Goal: Transaction & Acquisition: Purchase product/service

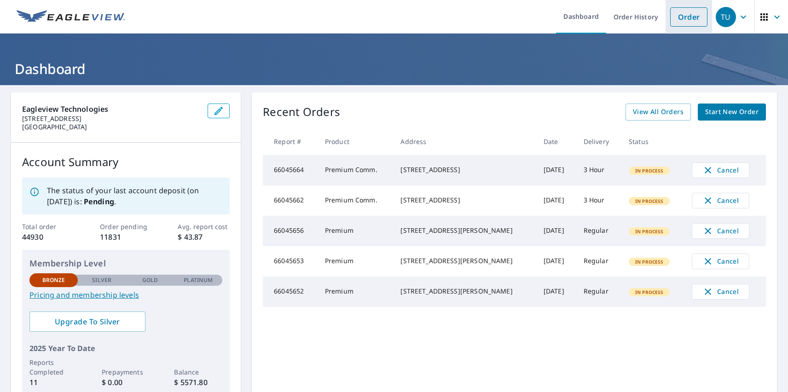
click at [682, 17] on link "Order" at bounding box center [688, 16] width 37 height 19
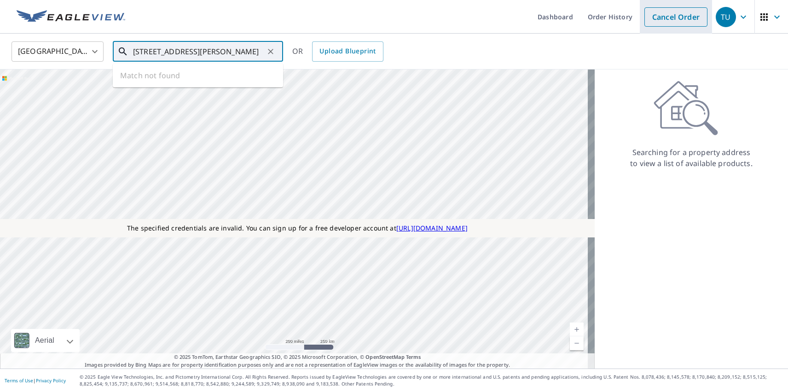
type input "[STREET_ADDRESS][PERSON_NAME]"
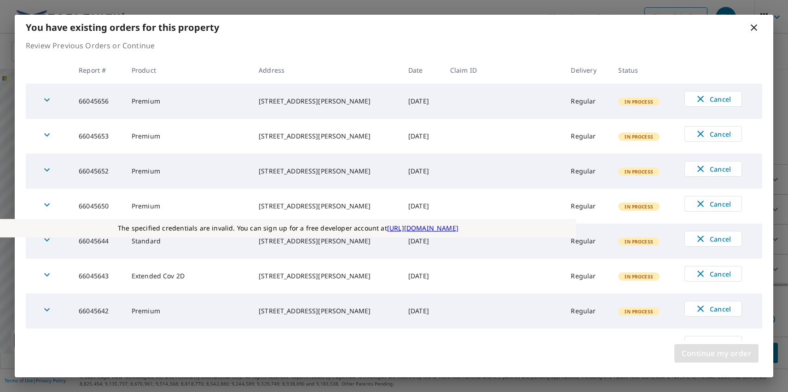
click at [716, 354] on span "Continue my order" at bounding box center [717, 353] width 70 height 13
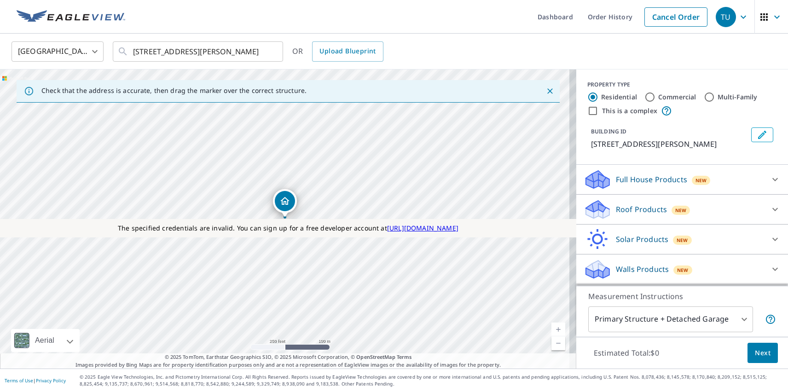
click at [634, 210] on p "Roof Products" at bounding box center [641, 209] width 51 height 11
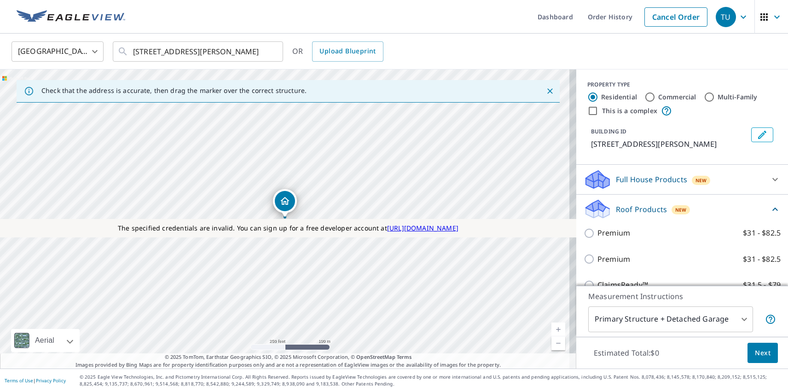
click at [606, 259] on p "Premium" at bounding box center [614, 260] width 33 height 12
click at [598, 259] on input "Premium $31 - $82.5" at bounding box center [591, 259] width 14 height 11
checkbox input "true"
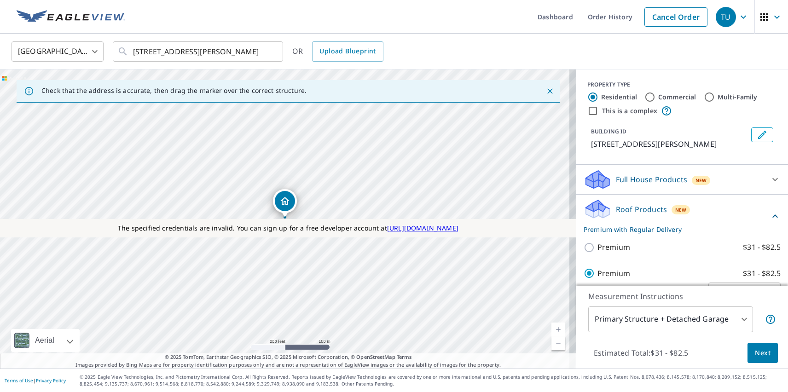
click at [756, 353] on span "Next" at bounding box center [763, 354] width 16 height 12
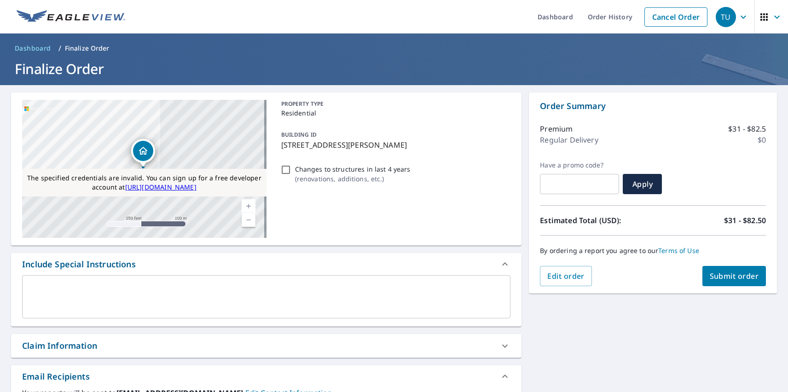
click at [727, 276] on span "Submit order" at bounding box center [734, 276] width 49 height 10
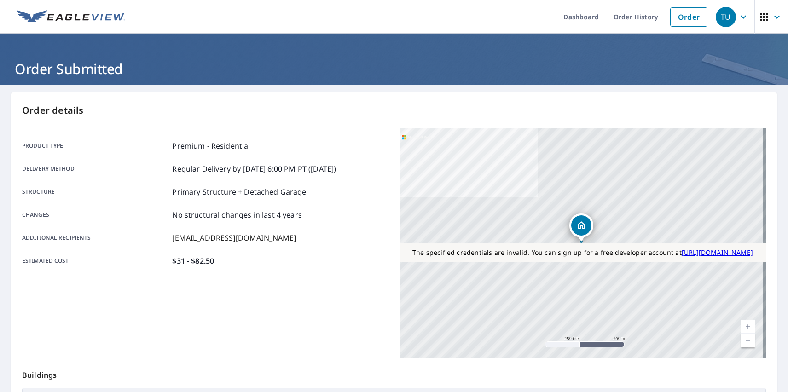
click at [719, 17] on div "TU" at bounding box center [726, 17] width 20 height 20
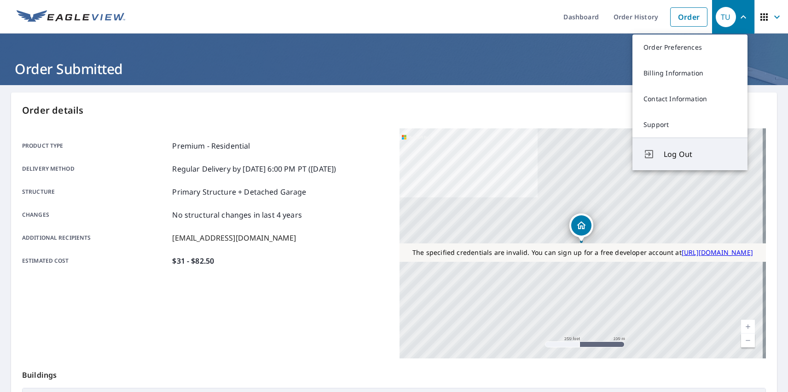
click at [700, 154] on span "Log Out" at bounding box center [700, 154] width 73 height 11
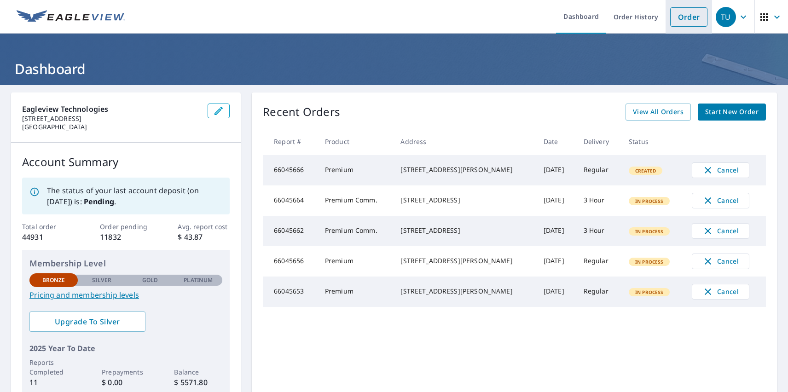
click at [682, 17] on link "Order" at bounding box center [688, 16] width 37 height 19
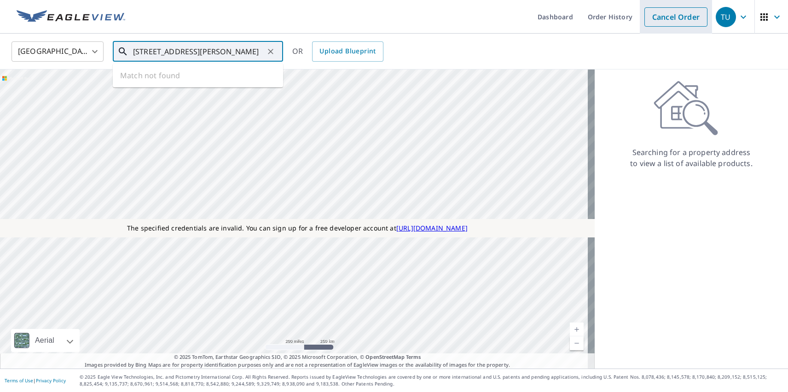
type input "[STREET_ADDRESS][PERSON_NAME]"
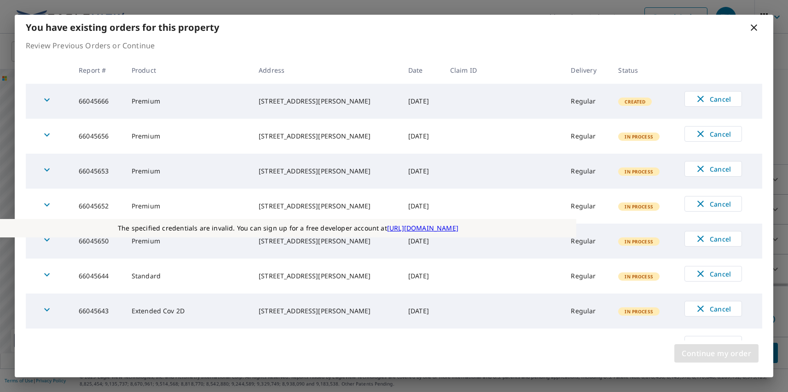
click at [716, 354] on span "Continue my order" at bounding box center [717, 353] width 70 height 13
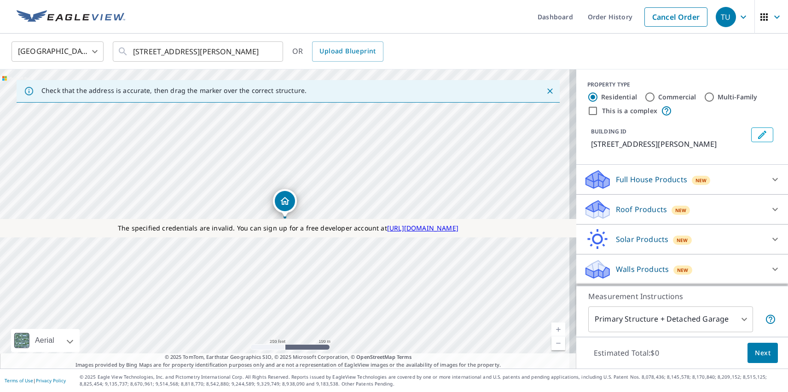
click at [634, 210] on p "Roof Products" at bounding box center [641, 209] width 51 height 11
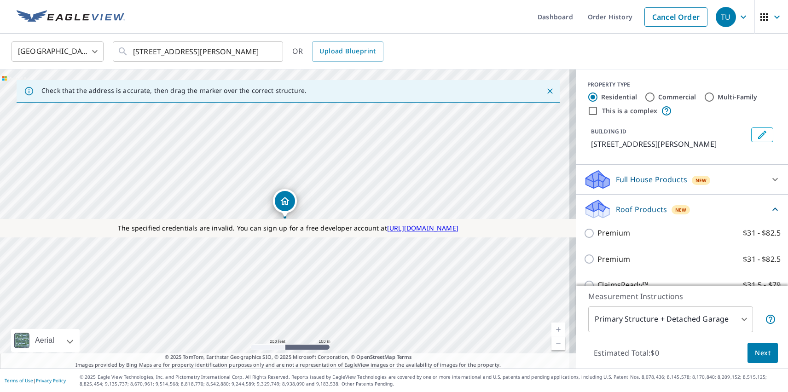
click at [606, 259] on p "Premium" at bounding box center [614, 260] width 33 height 12
click at [598, 259] on input "Premium $31 - $82.5" at bounding box center [591, 259] width 14 height 11
checkbox input "true"
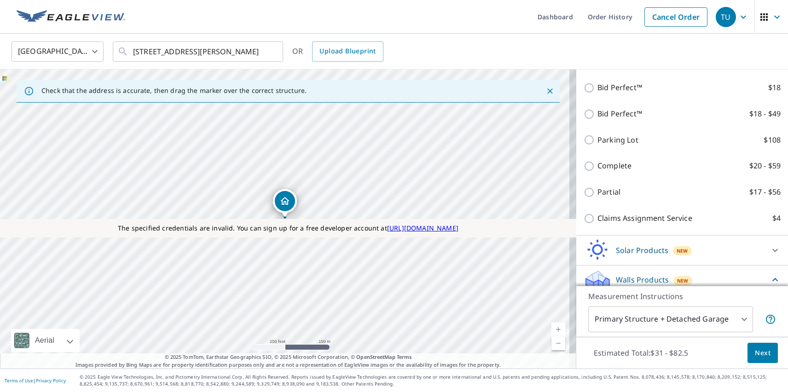
click at [600, 298] on p "Walls" at bounding box center [607, 304] width 19 height 12
click at [598, 298] on input "Walls $74" at bounding box center [591, 303] width 14 height 11
checkbox input "true"
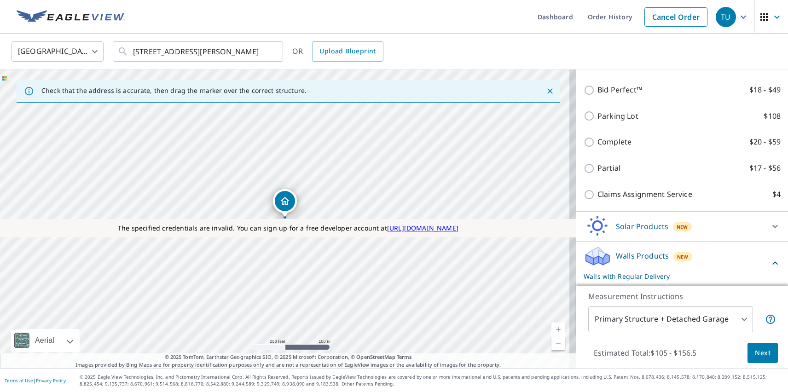
click at [756, 353] on span "Next" at bounding box center [763, 354] width 16 height 12
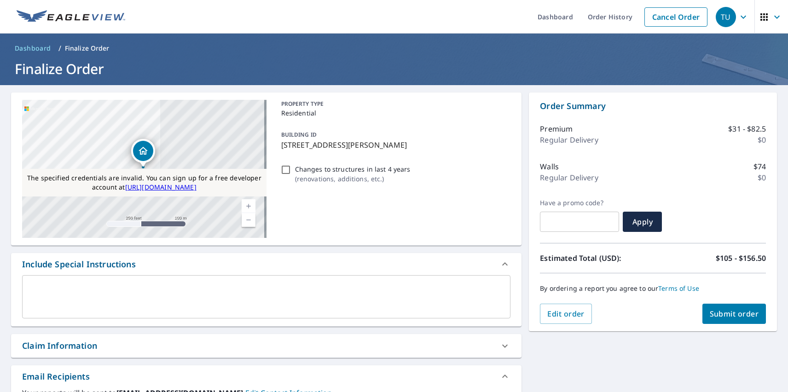
click at [727, 314] on span "Submit order" at bounding box center [734, 314] width 49 height 10
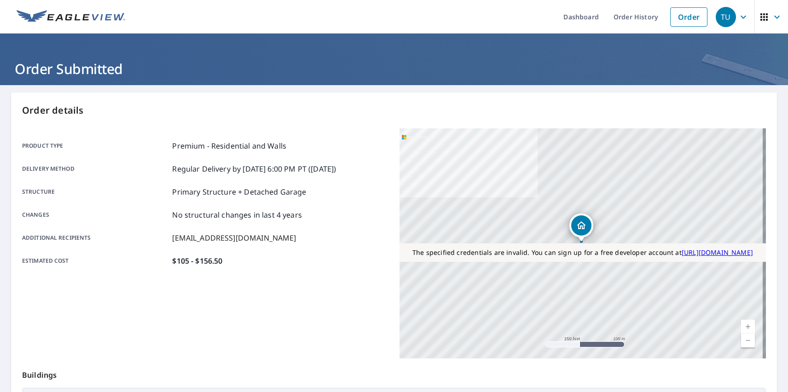
click at [719, 17] on div "TU" at bounding box center [726, 17] width 20 height 20
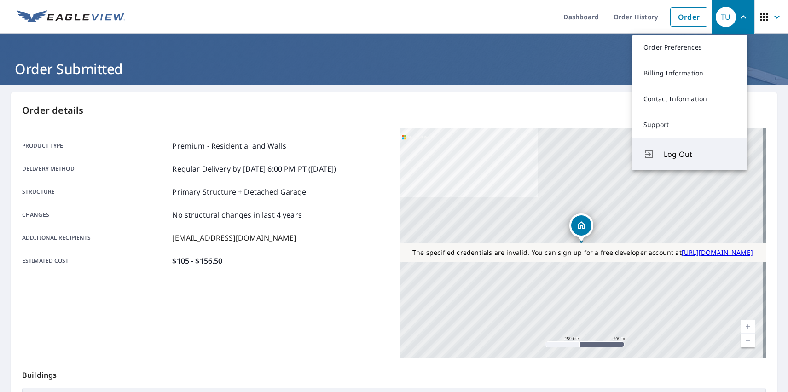
click at [700, 154] on span "Log Out" at bounding box center [700, 154] width 73 height 11
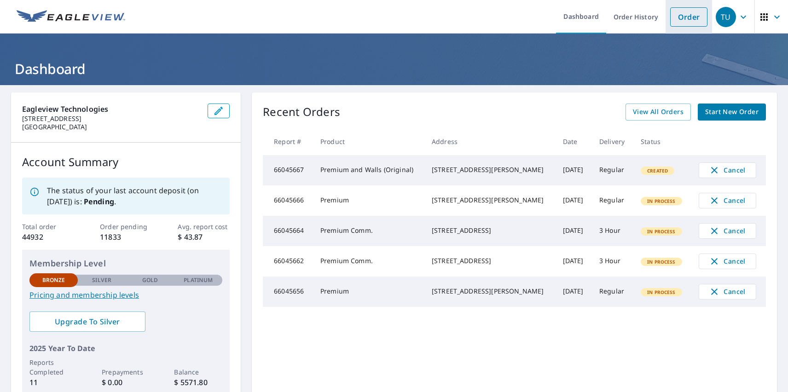
click at [682, 17] on link "Order" at bounding box center [688, 16] width 37 height 19
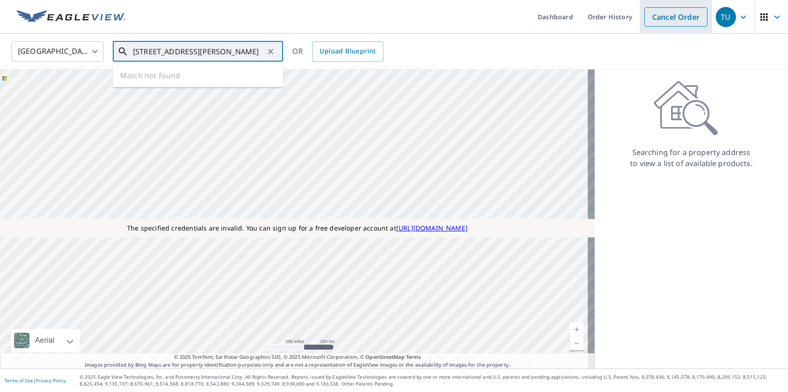
type input "[STREET_ADDRESS][PERSON_NAME]"
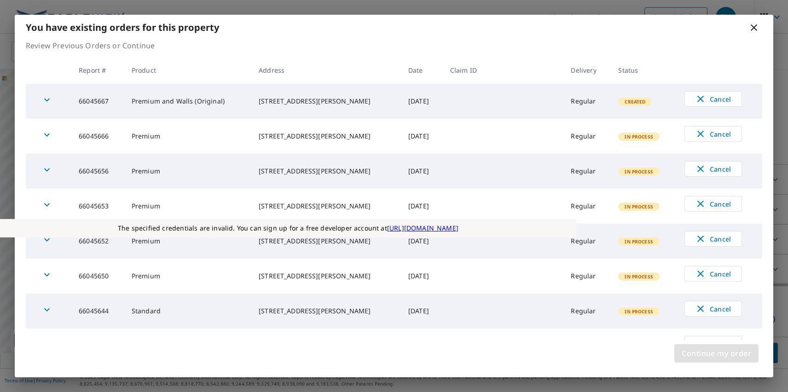
click at [716, 354] on span "Continue my order" at bounding box center [717, 353] width 70 height 13
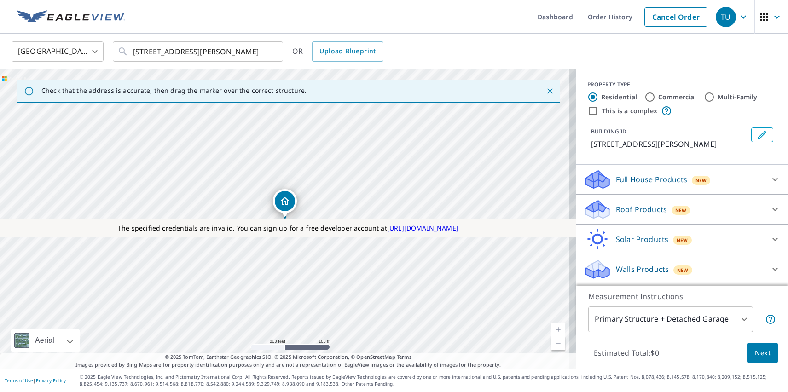
click at [634, 210] on p "Roof Products" at bounding box center [641, 209] width 51 height 11
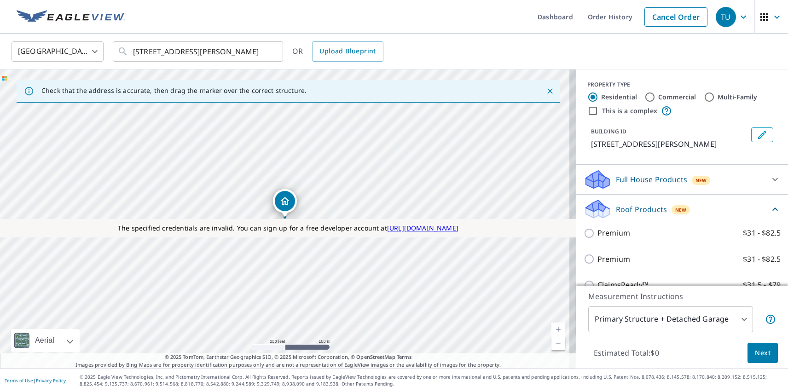
checkbox input "true"
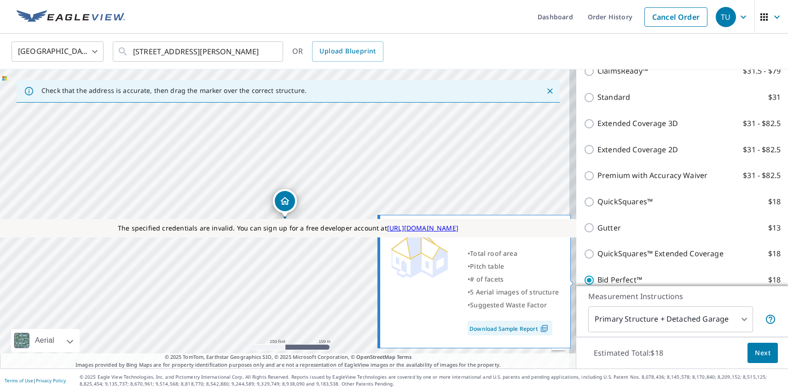
click at [756, 353] on span "Next" at bounding box center [763, 354] width 16 height 12
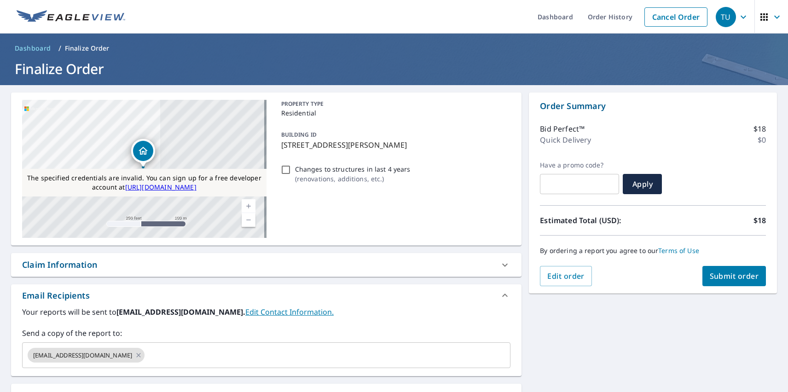
click at [727, 276] on span "Submit order" at bounding box center [734, 276] width 49 height 10
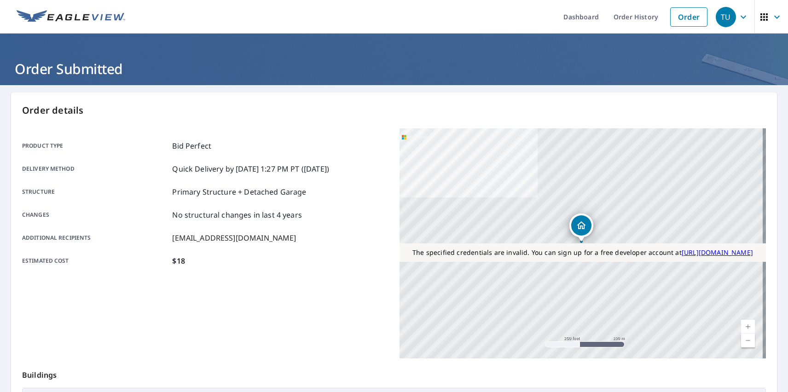
click at [719, 17] on div "TU" at bounding box center [726, 17] width 20 height 20
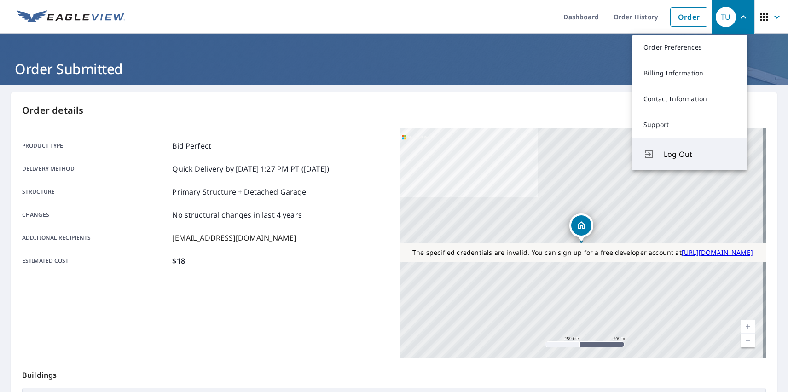
click at [700, 154] on span "Log Out" at bounding box center [700, 154] width 73 height 11
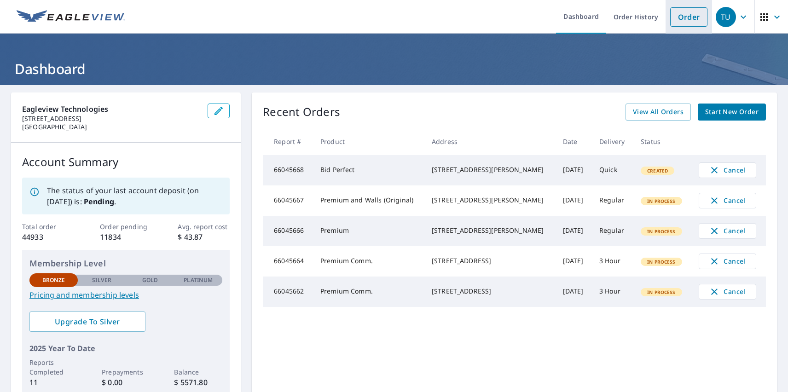
click at [682, 17] on link "Order" at bounding box center [688, 16] width 37 height 19
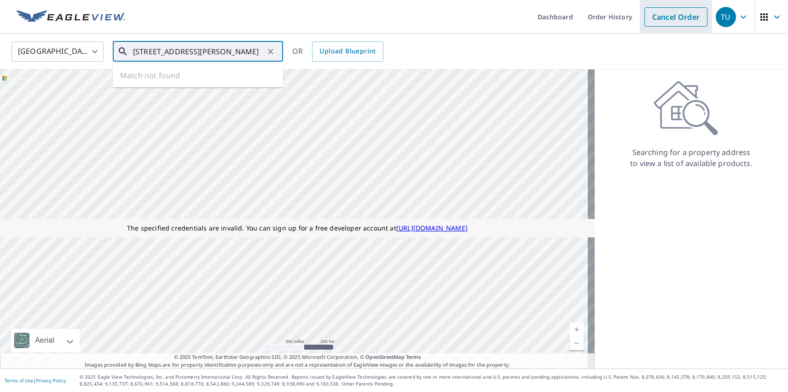
type input "[STREET_ADDRESS][PERSON_NAME]"
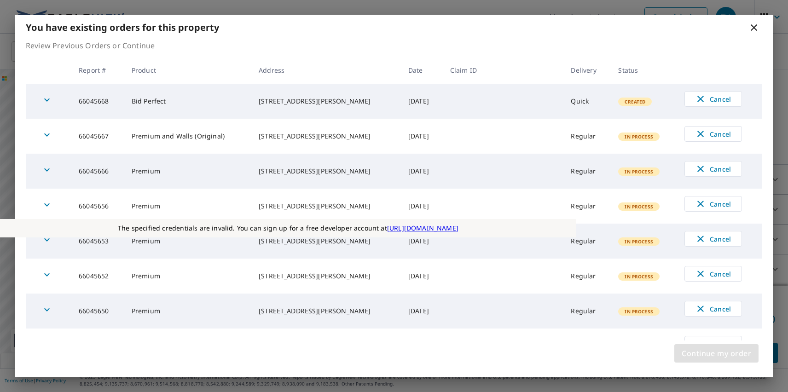
click at [716, 354] on span "Continue my order" at bounding box center [717, 353] width 70 height 13
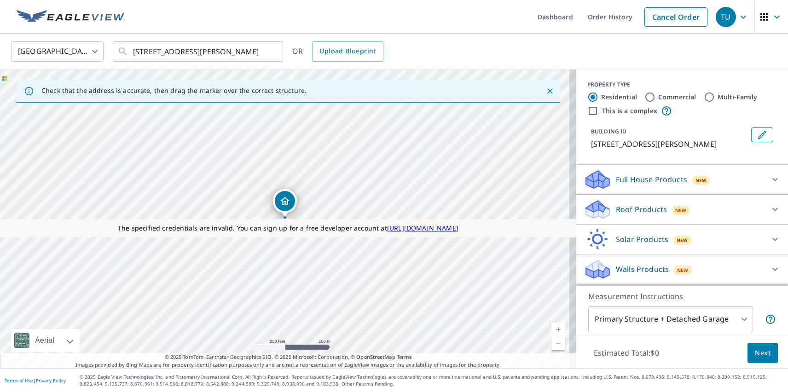
click at [670, 97] on label "Commercial" at bounding box center [677, 97] width 38 height 9
click at [656, 97] on input "Commercial" at bounding box center [650, 97] width 11 height 11
radio input "true"
type input "4"
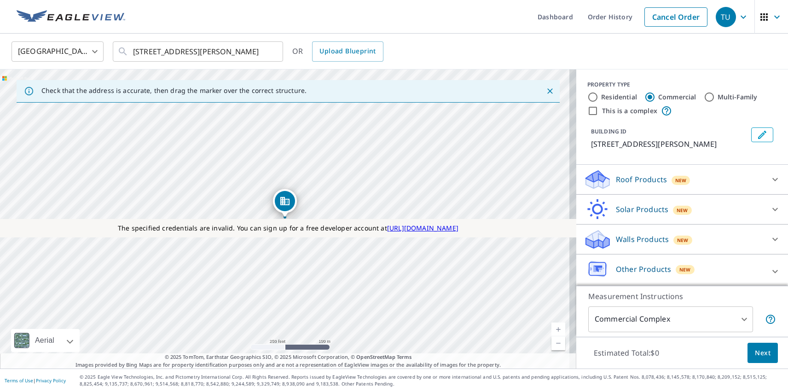
click at [634, 180] on p "Roof Products" at bounding box center [641, 179] width 51 height 11
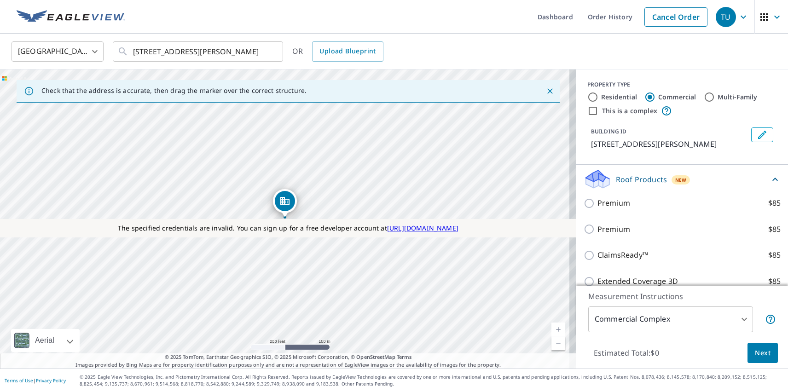
checkbox input "true"
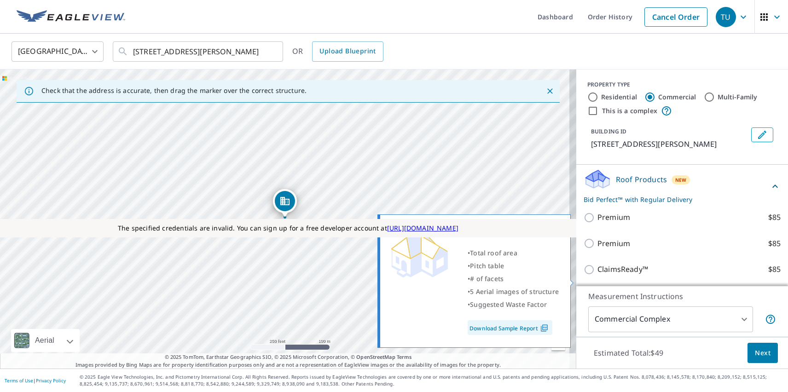
scroll to position [146, 0]
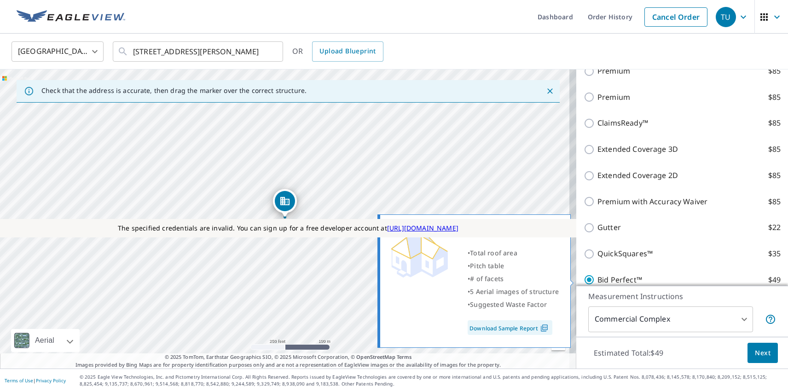
click at [756, 353] on span "Next" at bounding box center [763, 354] width 16 height 12
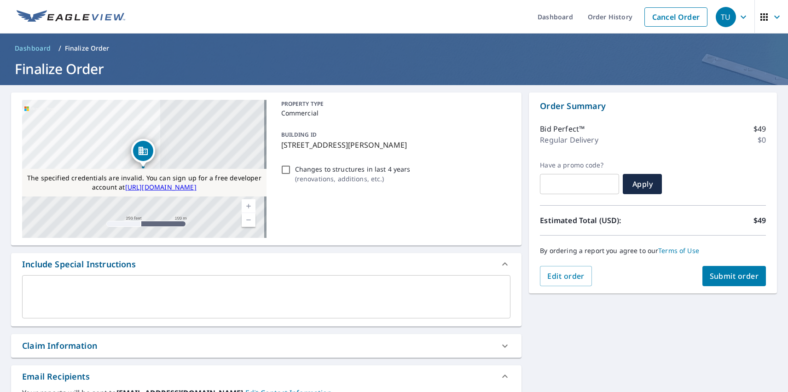
click at [727, 276] on span "Submit order" at bounding box center [734, 276] width 49 height 10
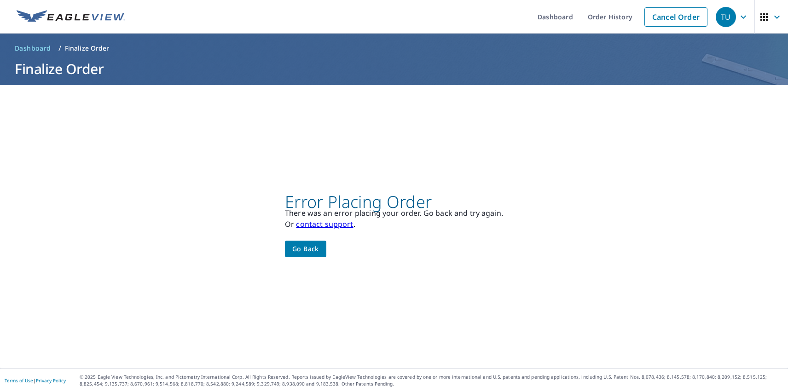
click at [719, 17] on div "TU" at bounding box center [726, 17] width 20 height 20
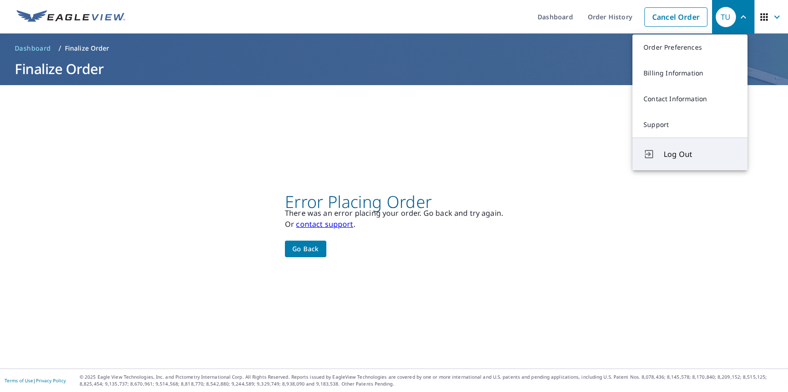
click at [700, 154] on span "Log Out" at bounding box center [700, 154] width 73 height 11
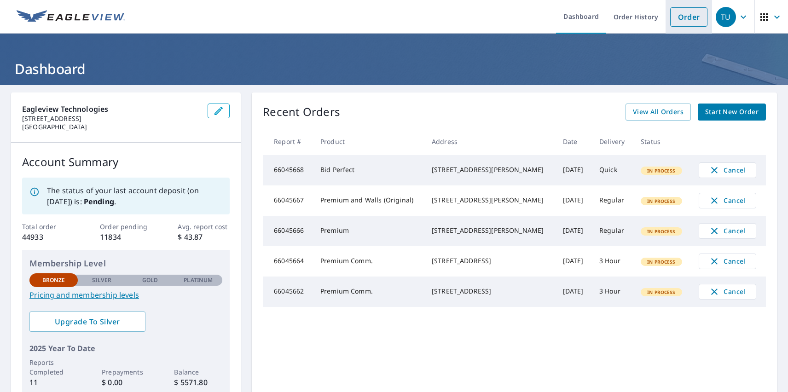
click at [682, 17] on link "Order" at bounding box center [688, 16] width 37 height 19
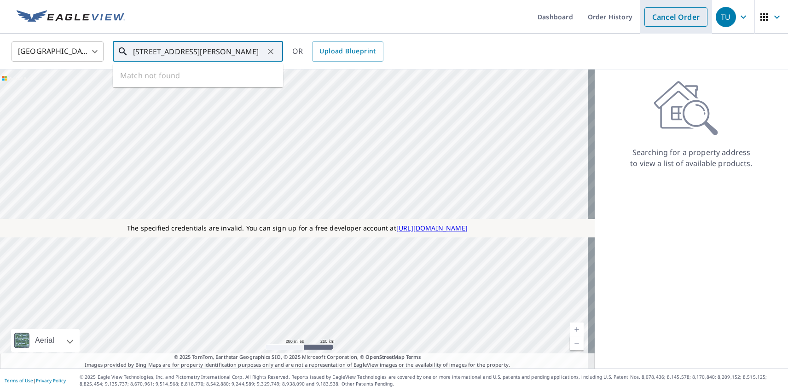
type input "[STREET_ADDRESS][PERSON_NAME]"
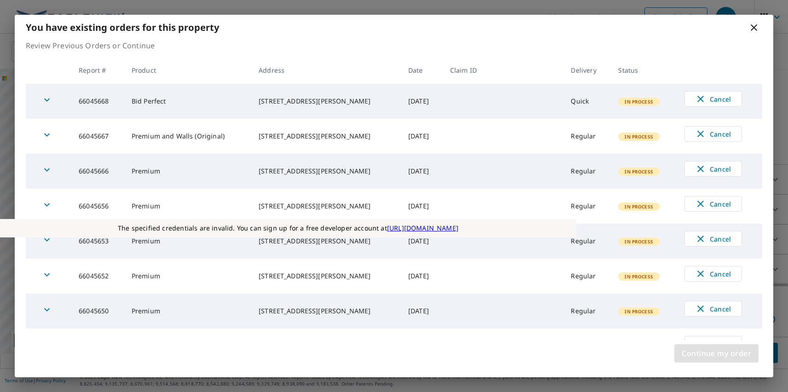
click at [716, 354] on span "Continue my order" at bounding box center [717, 353] width 70 height 13
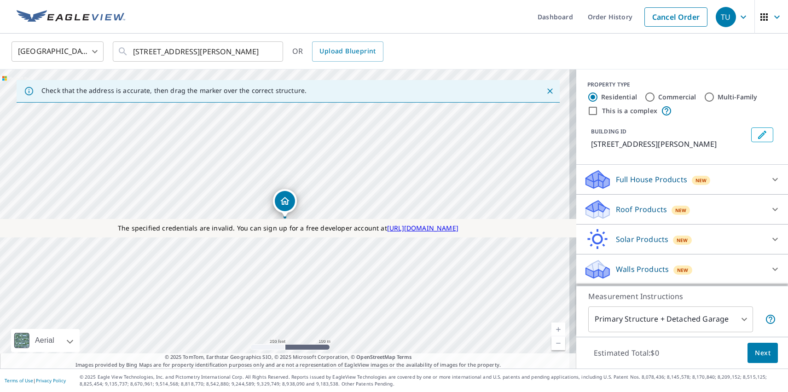
click at [644, 180] on p "Full House Products" at bounding box center [651, 179] width 71 height 11
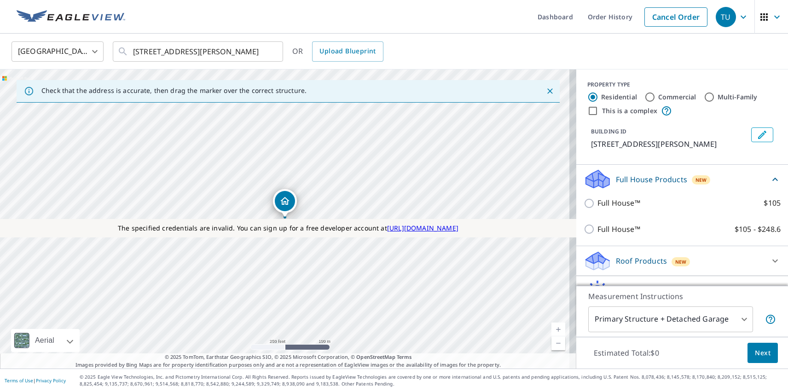
click at [612, 203] on p "Full House™" at bounding box center [619, 204] width 43 height 12
click at [598, 203] on input "Full House™ $105" at bounding box center [591, 203] width 14 height 11
checkbox input "true"
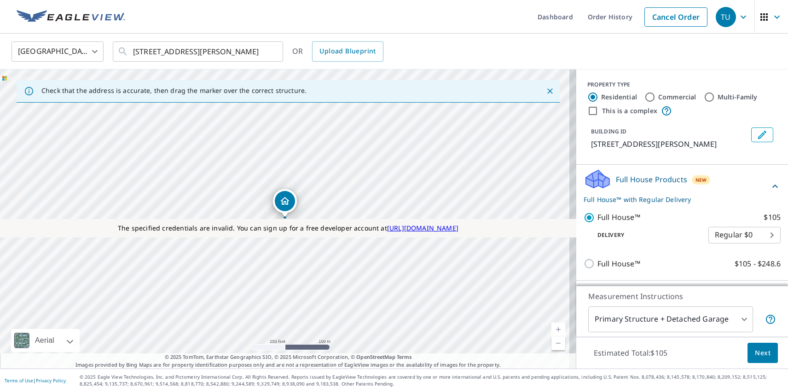
click at [756, 353] on span "Next" at bounding box center [763, 354] width 16 height 12
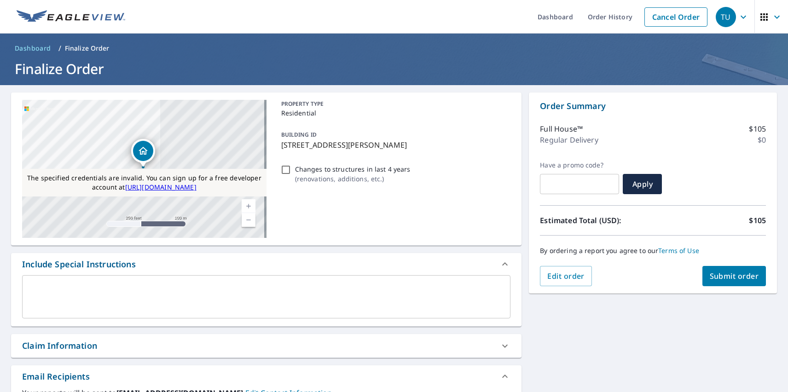
click at [727, 276] on span "Submit order" at bounding box center [734, 276] width 49 height 10
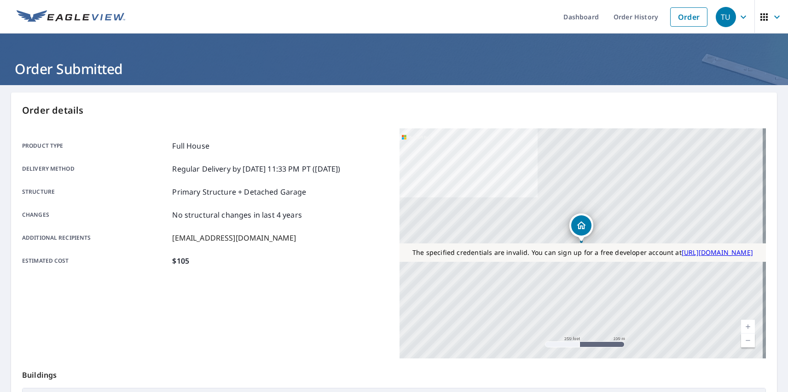
click at [719, 17] on div "TU" at bounding box center [726, 17] width 20 height 20
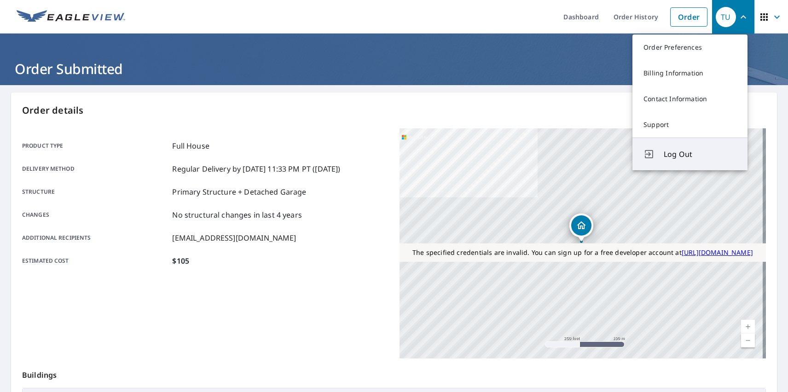
click at [700, 154] on span "Log Out" at bounding box center [700, 154] width 73 height 11
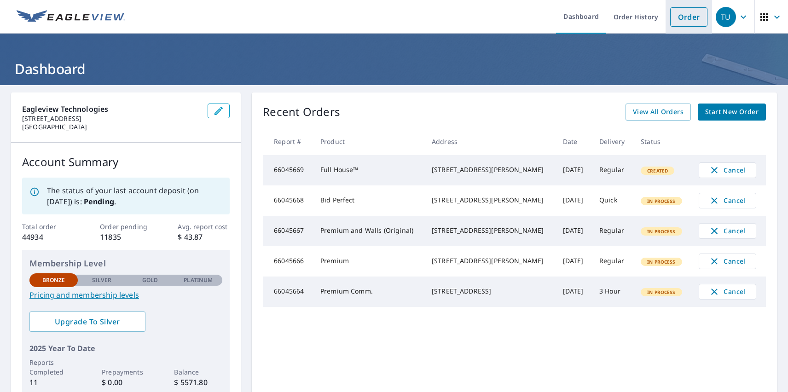
click at [682, 17] on link "Order" at bounding box center [688, 16] width 37 height 19
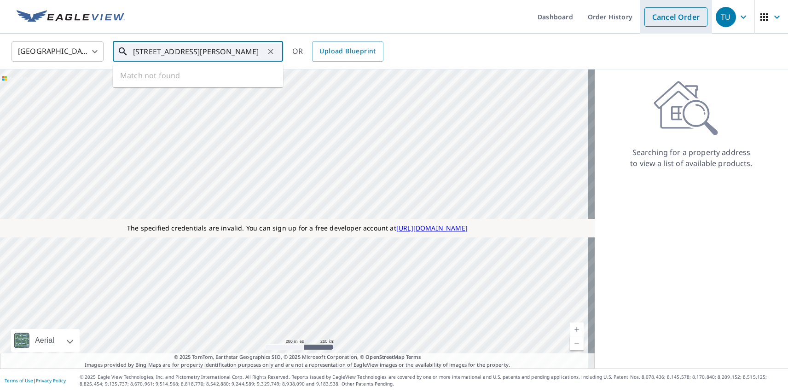
type input "[STREET_ADDRESS][PERSON_NAME]"
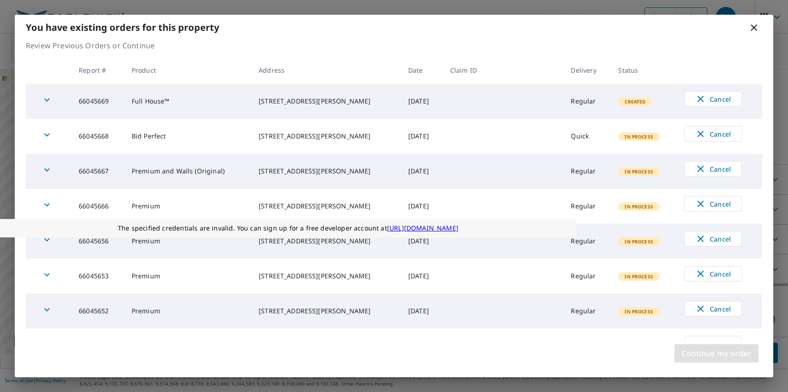
click at [716, 354] on span "Continue my order" at bounding box center [717, 353] width 70 height 13
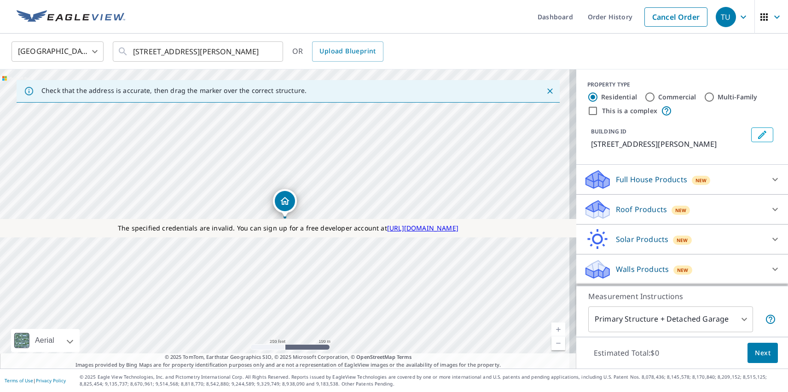
click at [731, 97] on label "Multi-Family" at bounding box center [738, 97] width 40 height 9
click at [715, 97] on input "Multi-Family" at bounding box center [709, 97] width 11 height 11
radio input "true"
type input "2"
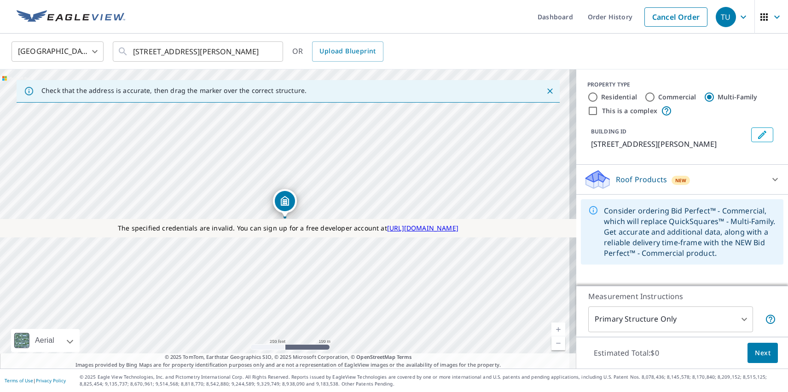
click at [634, 180] on p "Roof Products" at bounding box center [641, 179] width 51 height 11
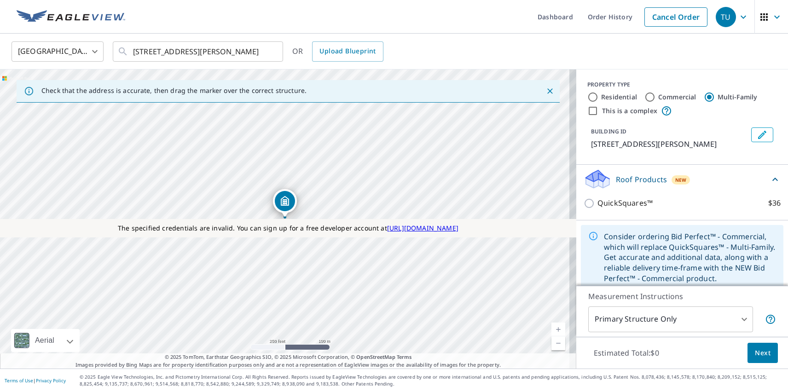
click at [617, 203] on p "QuickSquares™" at bounding box center [625, 204] width 55 height 12
click at [598, 203] on input "QuickSquares™ $36" at bounding box center [591, 203] width 14 height 11
checkbox input "true"
click at [756, 353] on span "Next" at bounding box center [763, 354] width 16 height 12
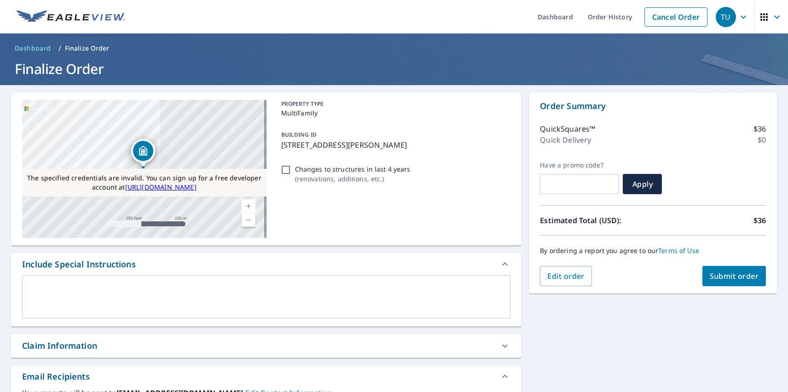
click at [727, 276] on span "Submit order" at bounding box center [734, 276] width 49 height 10
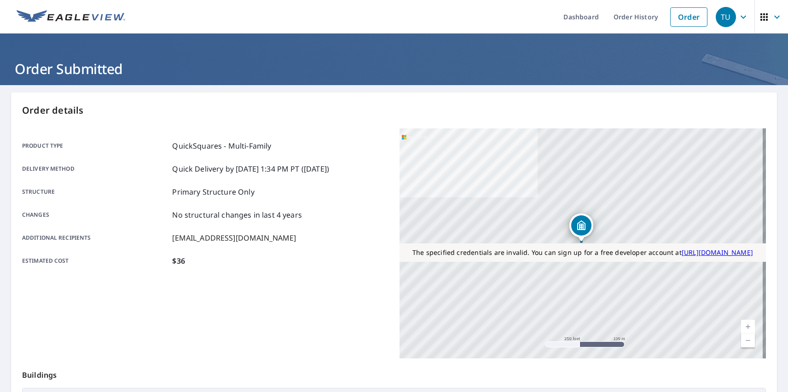
click at [719, 17] on div "TU" at bounding box center [726, 17] width 20 height 20
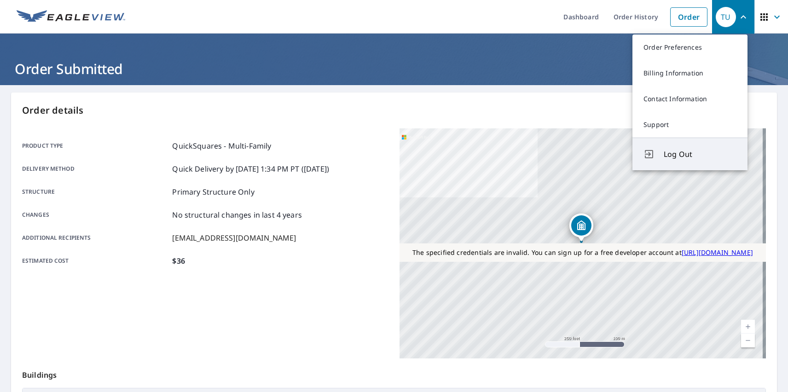
click at [700, 154] on span "Log Out" at bounding box center [700, 154] width 73 height 11
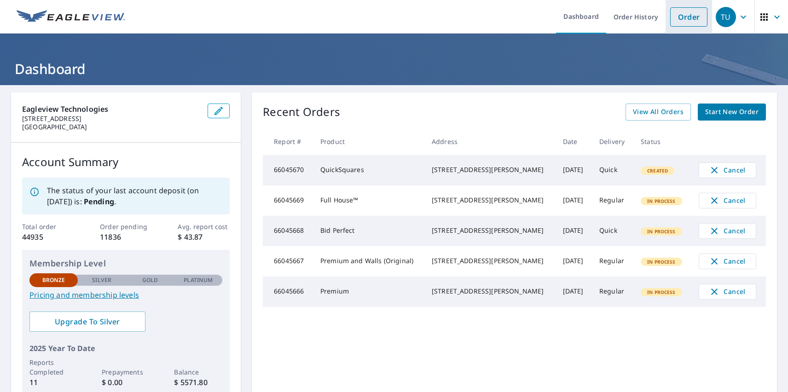
click at [682, 17] on link "Order" at bounding box center [688, 16] width 37 height 19
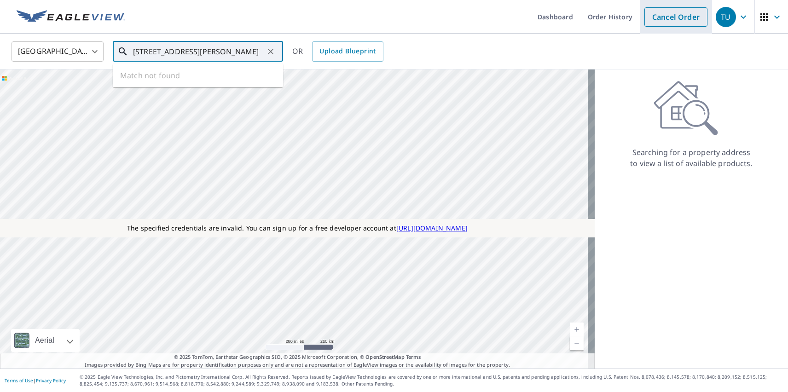
type input "[STREET_ADDRESS][PERSON_NAME]"
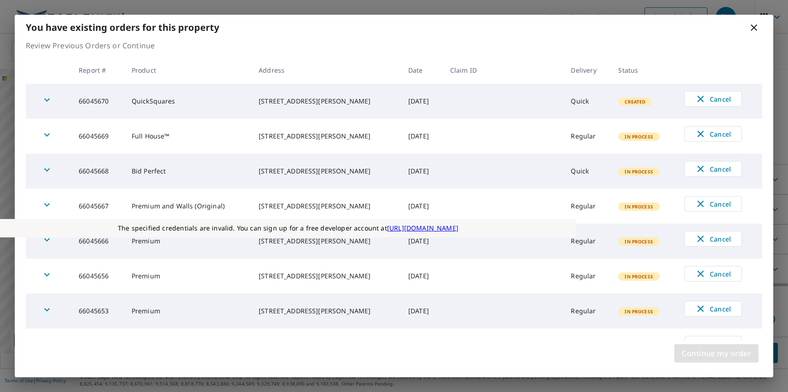
click at [716, 354] on span "Continue my order" at bounding box center [717, 353] width 70 height 13
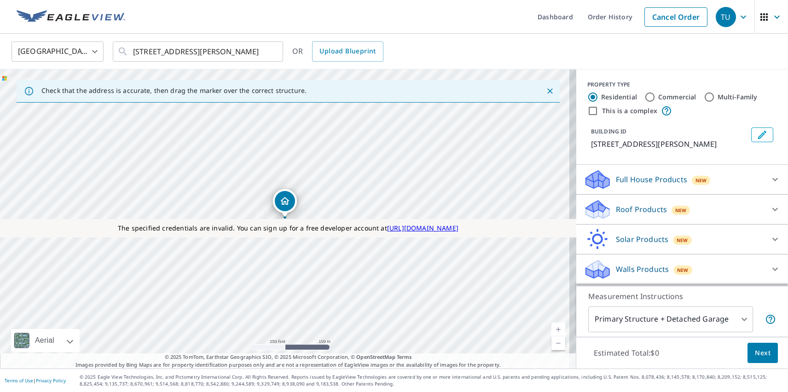
click at [670, 97] on label "Commercial" at bounding box center [677, 97] width 38 height 9
click at [656, 97] on input "Commercial" at bounding box center [650, 97] width 11 height 11
radio input "true"
type input "4"
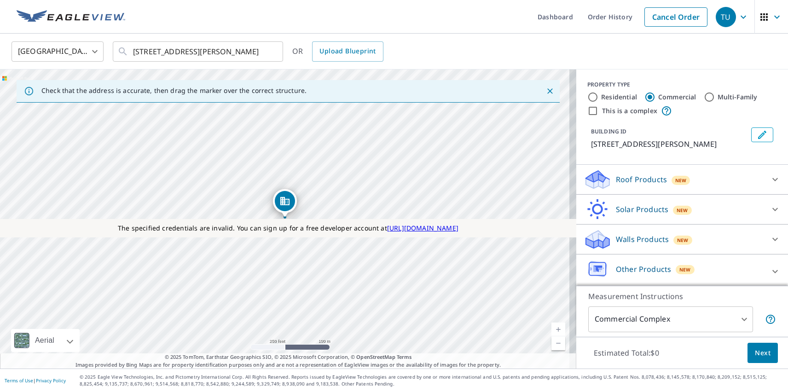
click at [623, 111] on label "This is a complex" at bounding box center [629, 110] width 55 height 9
click at [599, 111] on input "This is a complex" at bounding box center [593, 110] width 11 height 11
checkbox input "true"
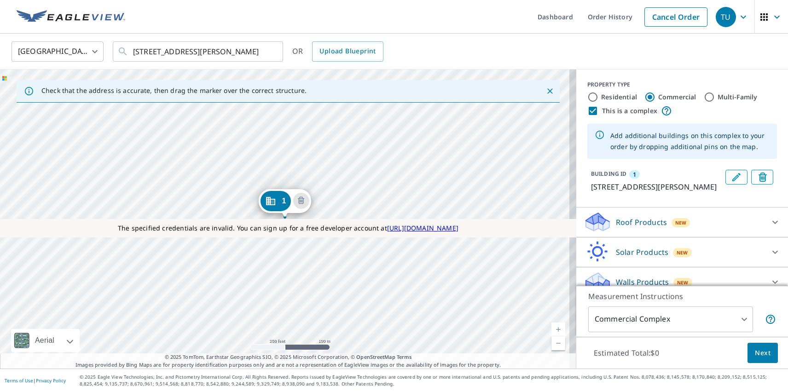
click at [184, 276] on div "1 [STREET_ADDRESS][PERSON_NAME]" at bounding box center [288, 219] width 576 height 299
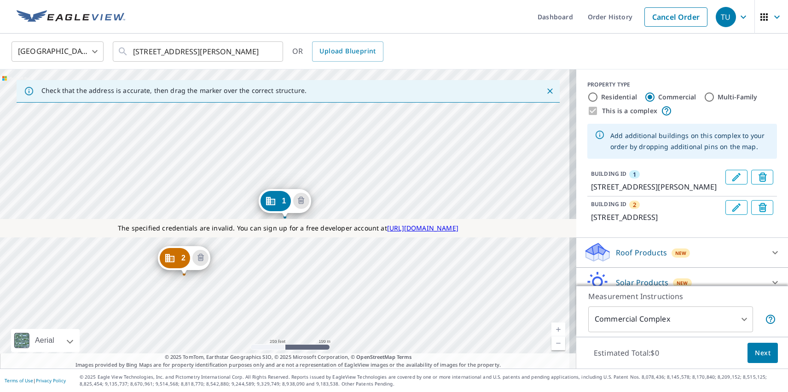
click at [253, 207] on div "2 [STREET_ADDRESS] 1 [STREET_ADDRESS][PERSON_NAME]" at bounding box center [288, 219] width 576 height 299
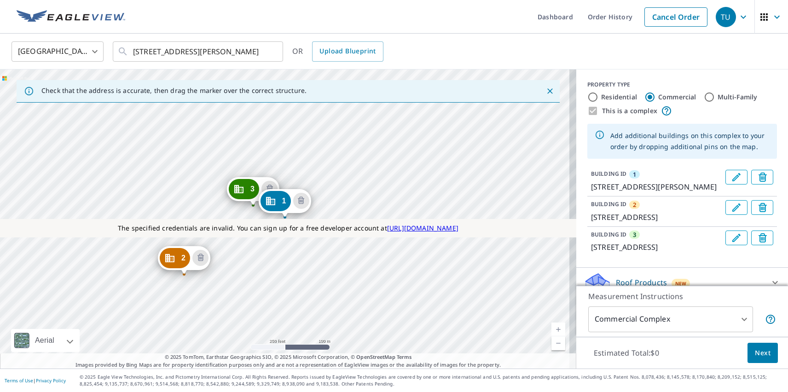
click at [634, 280] on p "Roof Products" at bounding box center [641, 282] width 51 height 11
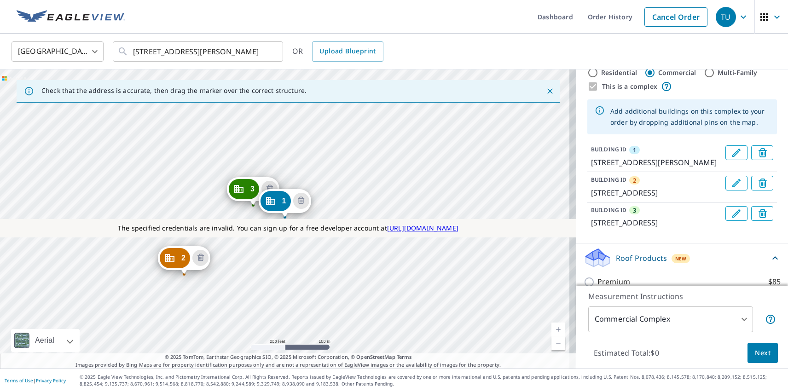
click at [606, 303] on p "Premium" at bounding box center [614, 309] width 33 height 12
click at [598, 303] on input "Premium $85" at bounding box center [591, 308] width 14 height 11
checkbox input "true"
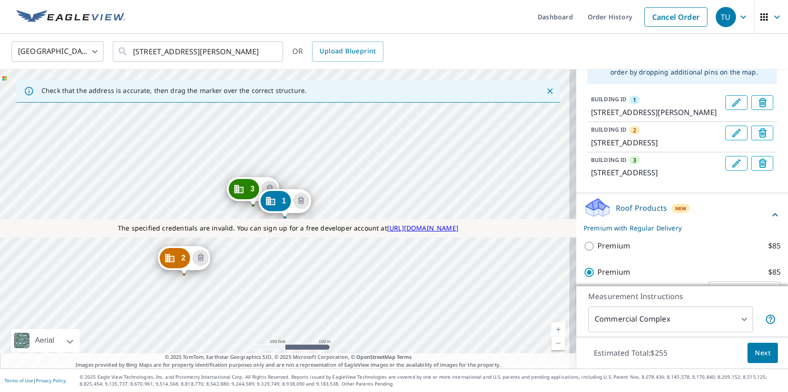
click at [756, 353] on span "Next" at bounding box center [763, 354] width 16 height 12
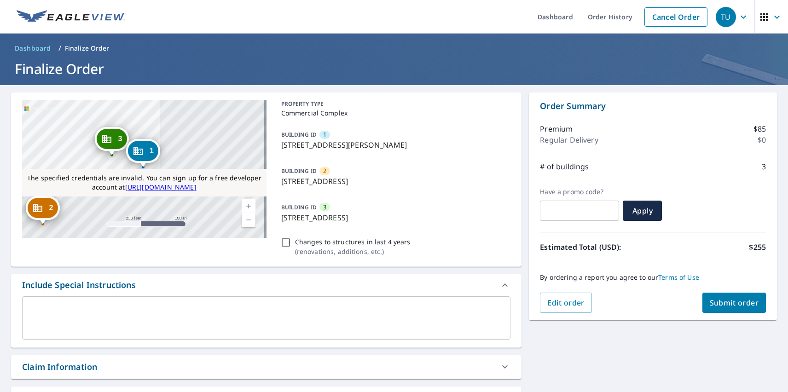
click at [727, 303] on span "Submit order" at bounding box center [734, 303] width 49 height 10
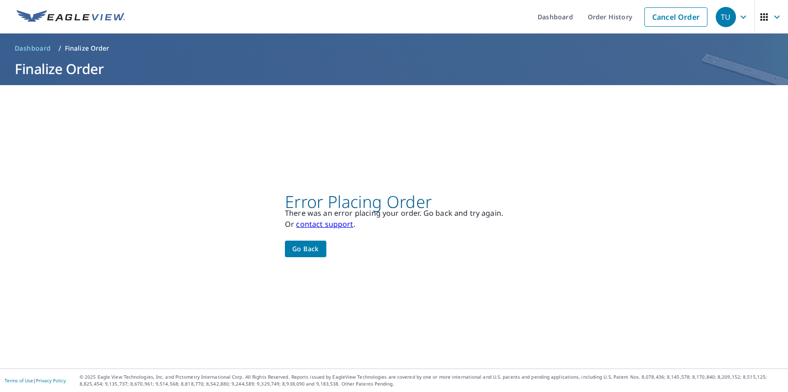
click at [719, 17] on div "TU" at bounding box center [726, 17] width 20 height 20
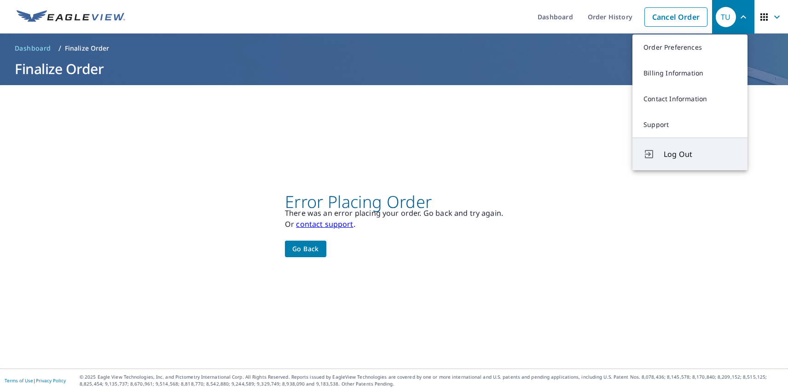
click at [700, 154] on span "Log Out" at bounding box center [700, 154] width 73 height 11
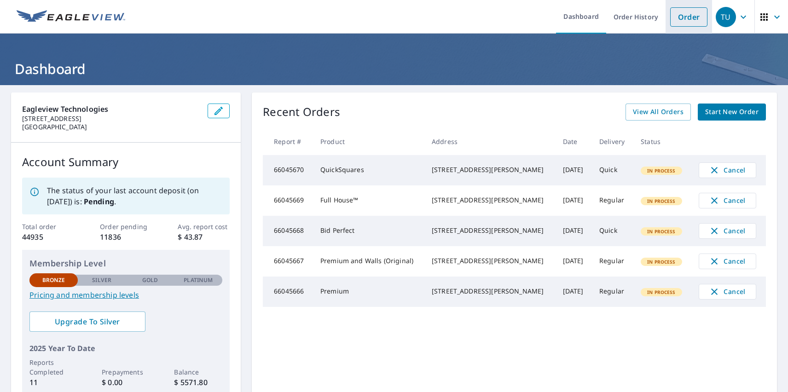
click at [682, 17] on link "Order" at bounding box center [688, 16] width 37 height 19
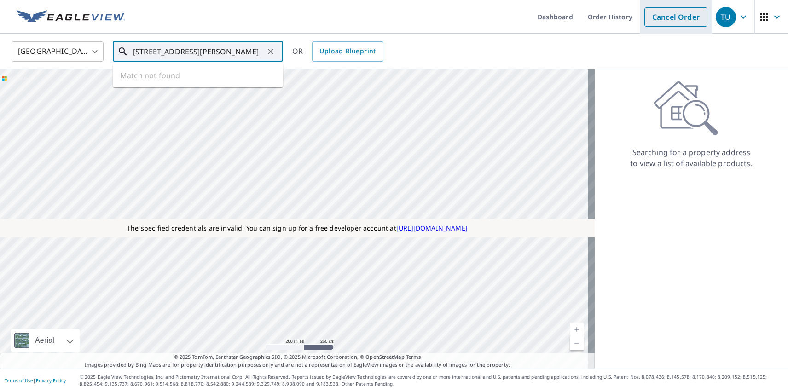
type input "[STREET_ADDRESS][PERSON_NAME]"
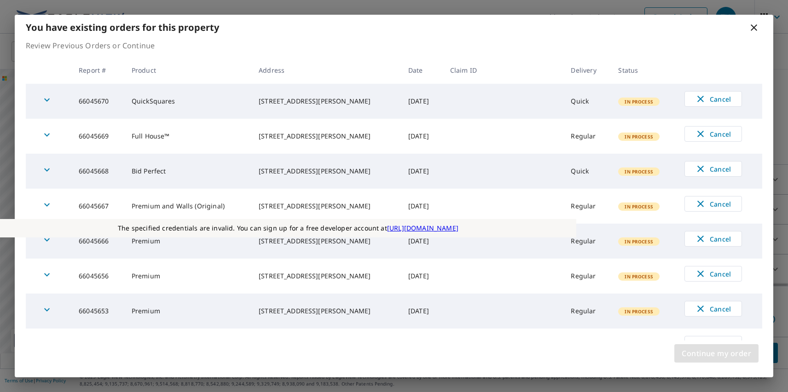
click at [716, 354] on span "Continue my order" at bounding box center [717, 353] width 70 height 13
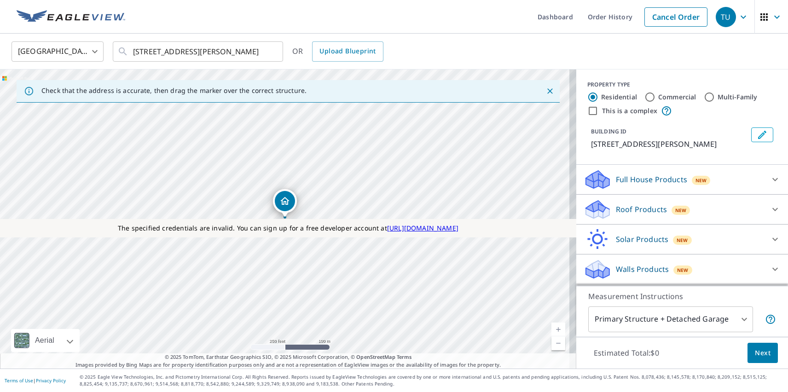
click at [670, 97] on label "Commercial" at bounding box center [677, 97] width 38 height 9
click at [656, 97] on input "Commercial" at bounding box center [650, 97] width 11 height 11
radio input "true"
type input "4"
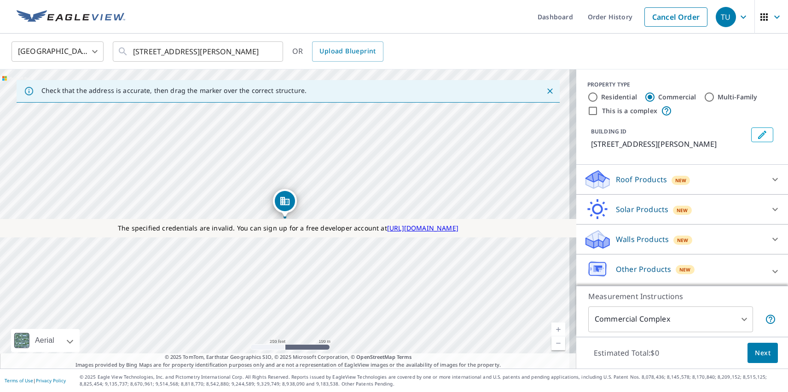
click at [623, 111] on label "This is a complex" at bounding box center [629, 110] width 55 height 9
click at [599, 111] on input "This is a complex" at bounding box center [593, 110] width 11 height 11
checkbox input "true"
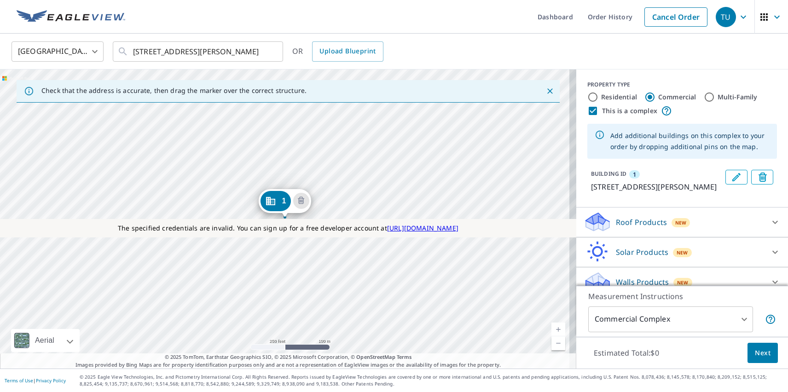
click at [184, 276] on div "1 [STREET_ADDRESS][PERSON_NAME]" at bounding box center [288, 219] width 576 height 299
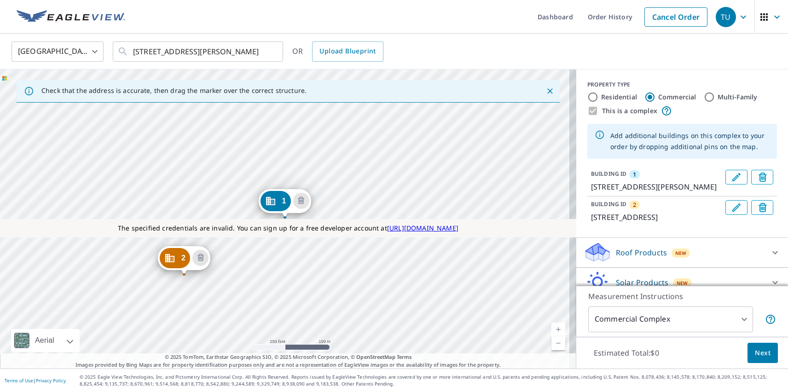
click at [253, 207] on div "2 [STREET_ADDRESS] 1 [STREET_ADDRESS][PERSON_NAME]" at bounding box center [288, 219] width 576 height 299
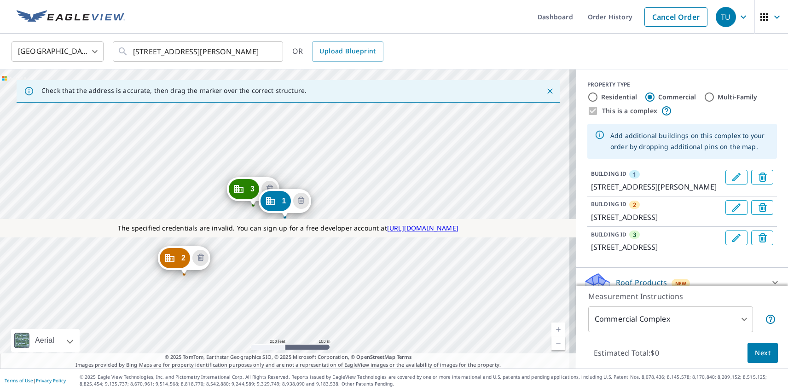
click at [634, 280] on p "Roof Products" at bounding box center [641, 282] width 51 height 11
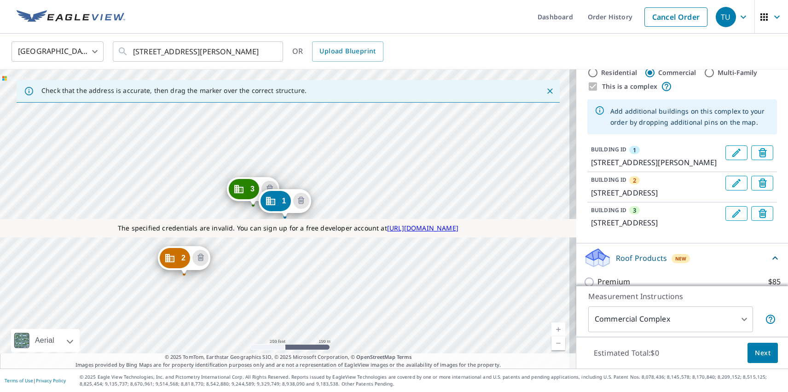
click at [616, 329] on p "ClaimsReady™" at bounding box center [623, 335] width 51 height 12
click at [598, 329] on input "ClaimsReady™ $85" at bounding box center [591, 334] width 14 height 11
checkbox input "true"
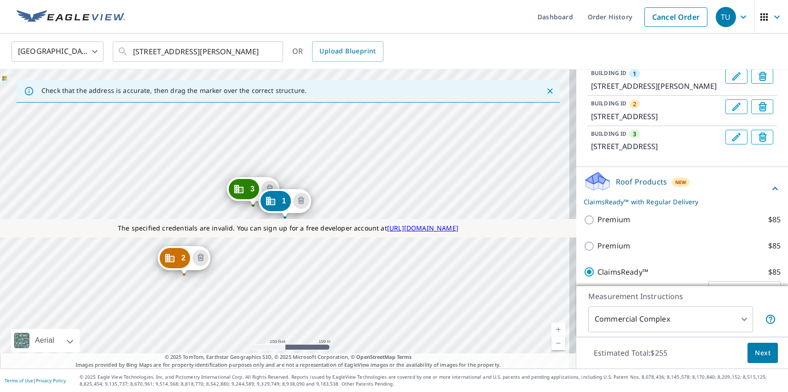
click at [756, 353] on span "Next" at bounding box center [763, 354] width 16 height 12
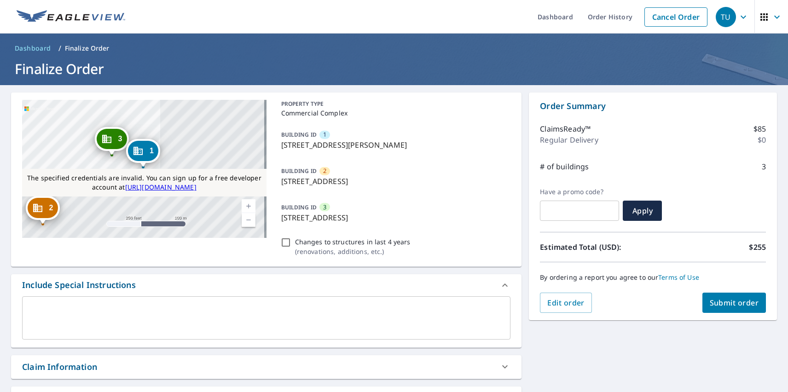
click at [727, 303] on span "Submit order" at bounding box center [734, 303] width 49 height 10
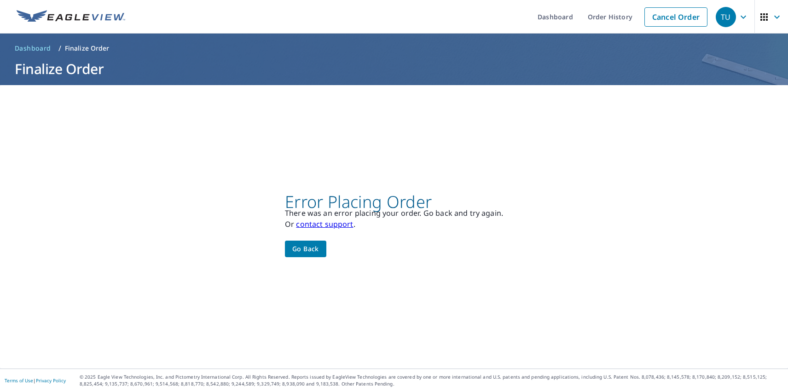
click at [719, 17] on div "TU" at bounding box center [726, 17] width 20 height 20
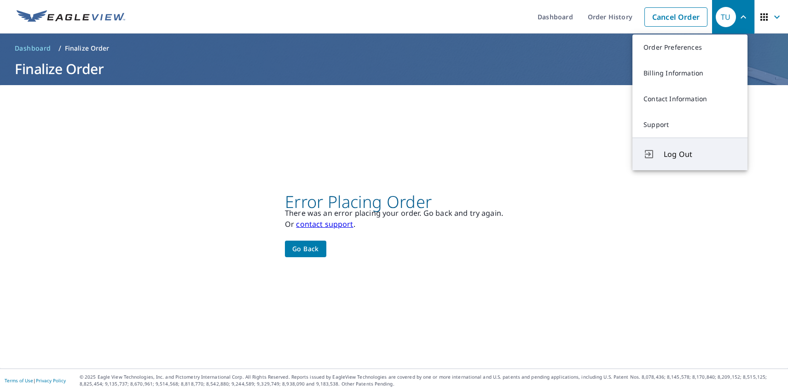
click at [700, 154] on span "Log Out" at bounding box center [700, 154] width 73 height 11
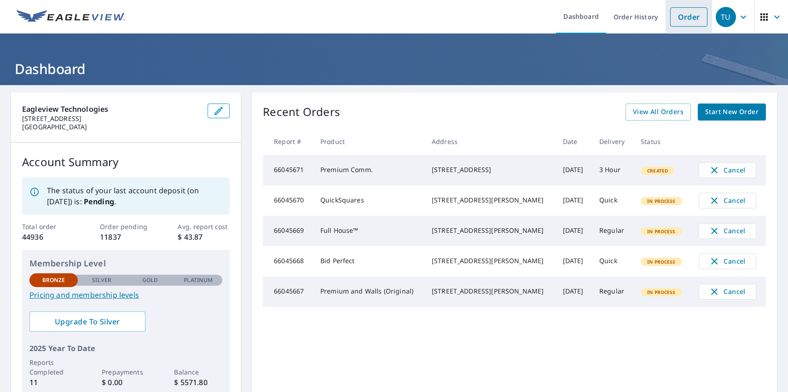
click at [682, 17] on link "Order" at bounding box center [688, 16] width 37 height 19
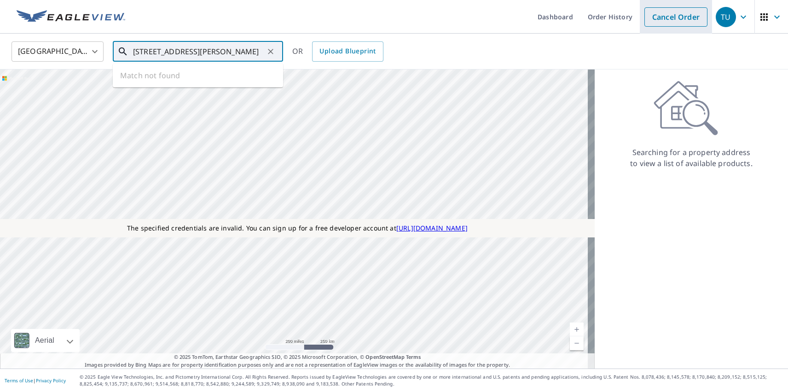
type input "[STREET_ADDRESS][PERSON_NAME]"
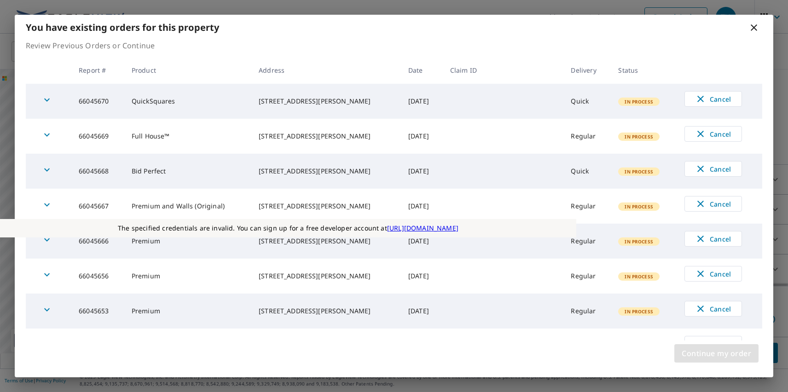
click at [716, 354] on span "Continue my order" at bounding box center [717, 353] width 70 height 13
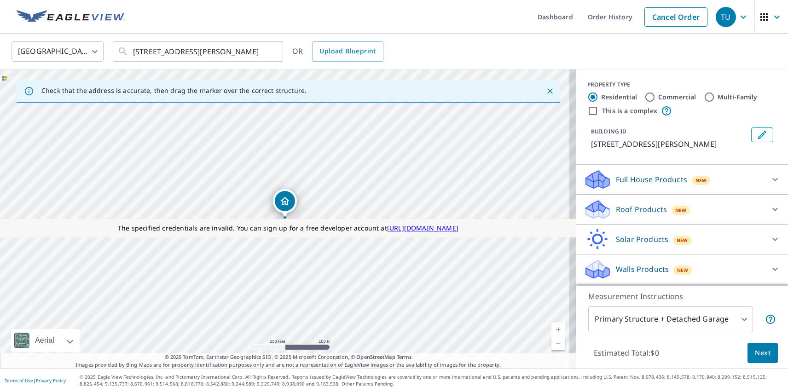
click at [634, 210] on p "Roof Products" at bounding box center [641, 209] width 51 height 11
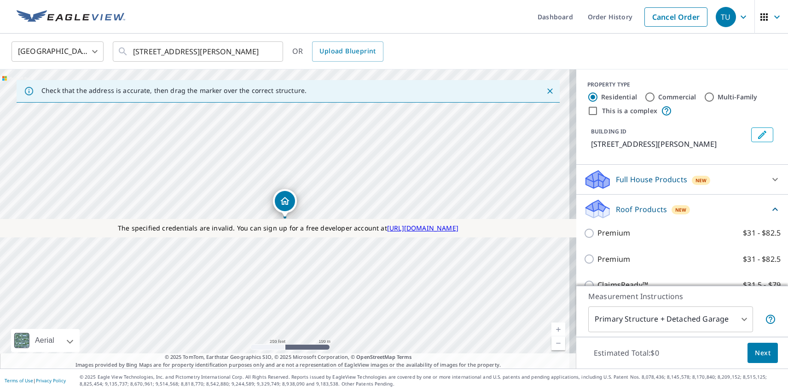
click at [679, 358] on label "Extended Coverage 2D $31 - $82.5" at bounding box center [689, 364] width 183 height 12
click at [598, 358] on input "Extended Coverage 2D $31 - $82.5" at bounding box center [591, 363] width 14 height 11
checkbox input "true"
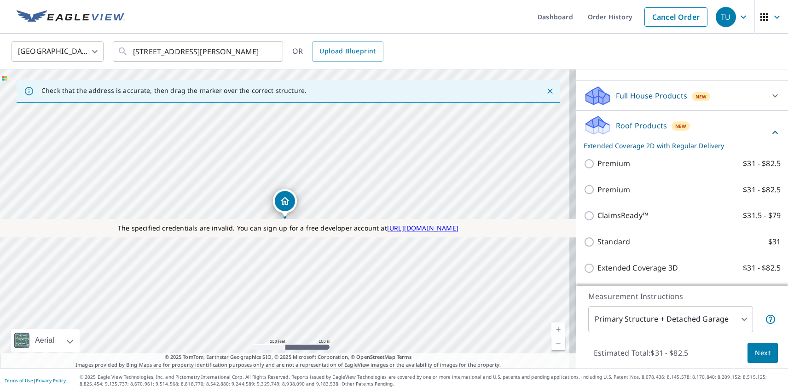
click at [756, 353] on span "Next" at bounding box center [763, 354] width 16 height 12
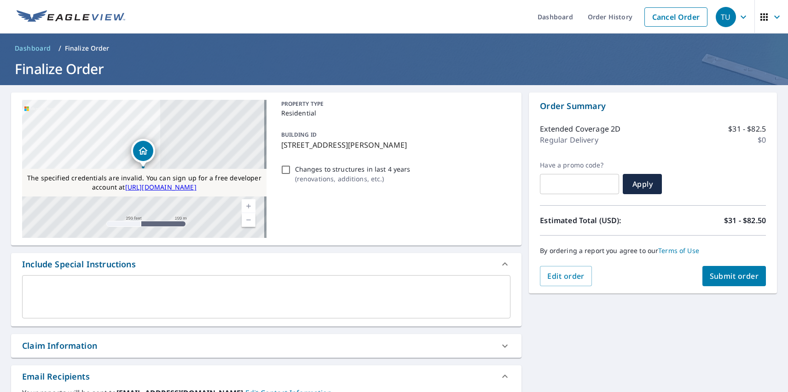
click at [727, 276] on span "Submit order" at bounding box center [734, 276] width 49 height 10
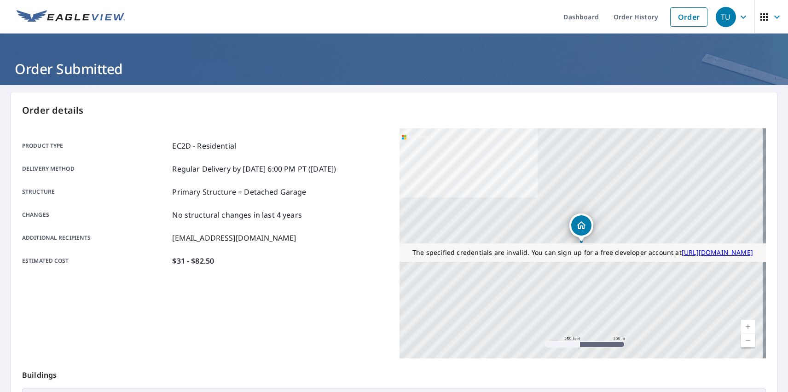
click at [719, 17] on div "TU" at bounding box center [726, 17] width 20 height 20
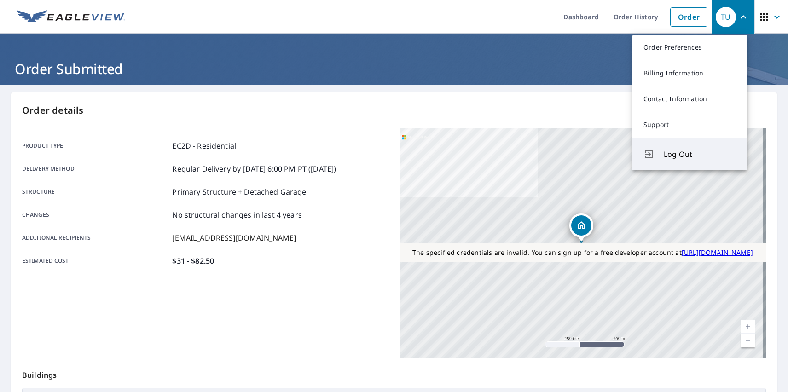
click at [700, 154] on span "Log Out" at bounding box center [700, 154] width 73 height 11
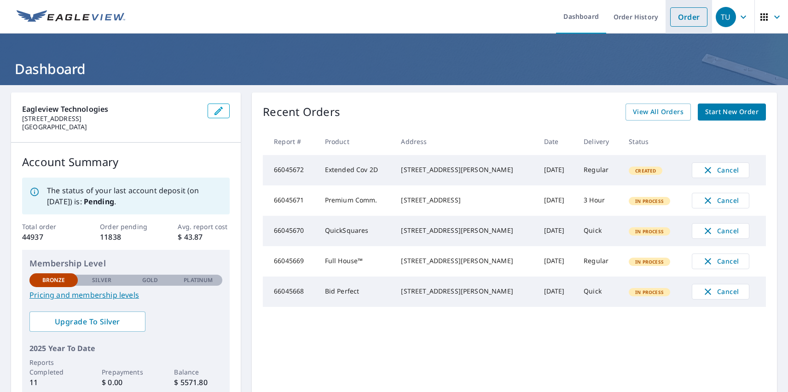
click at [682, 17] on link "Order" at bounding box center [688, 16] width 37 height 19
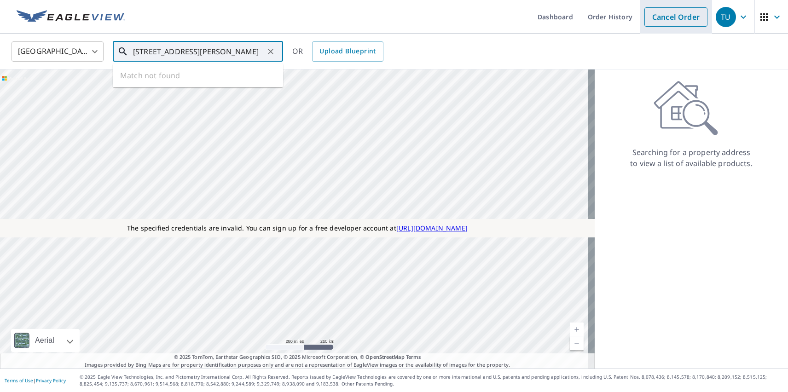
type input "[STREET_ADDRESS][PERSON_NAME]"
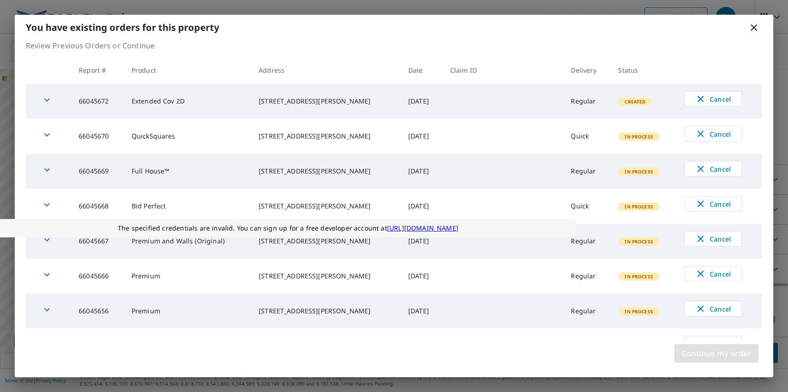
click at [716, 354] on span "Continue my order" at bounding box center [717, 353] width 70 height 13
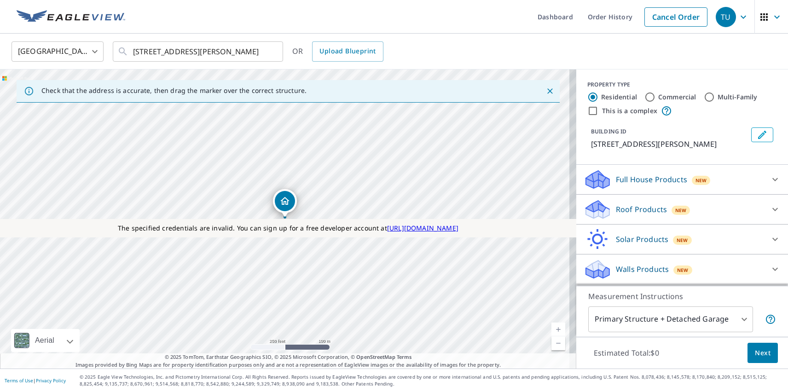
click at [634, 210] on p "Roof Products" at bounding box center [641, 209] width 51 height 11
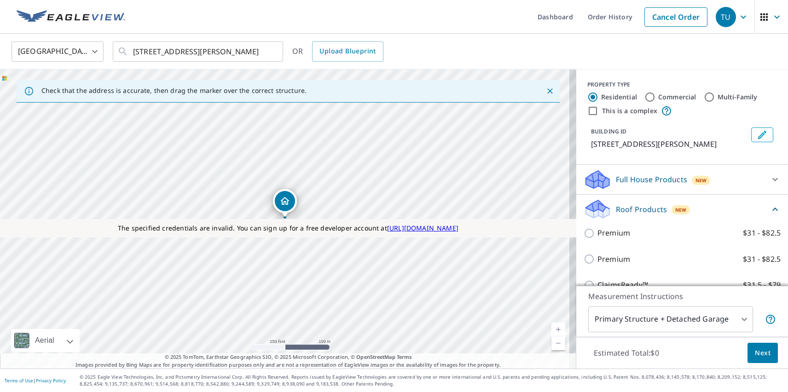
click at [679, 306] on label "Standard $31" at bounding box center [689, 312] width 183 height 12
click at [598, 306] on input "Standard $31" at bounding box center [591, 311] width 14 height 11
checkbox input "true"
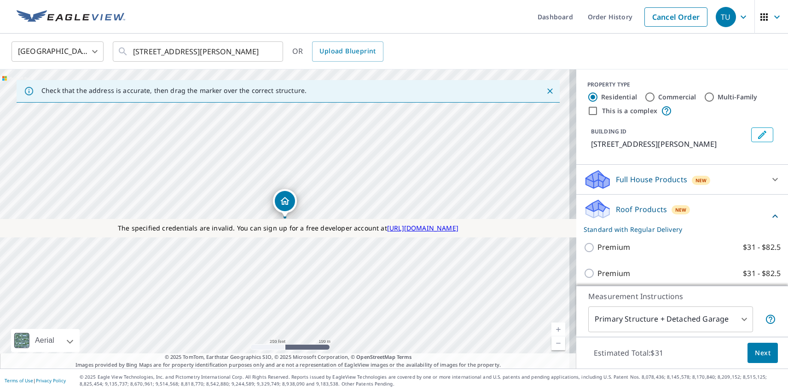
scroll to position [31, 0]
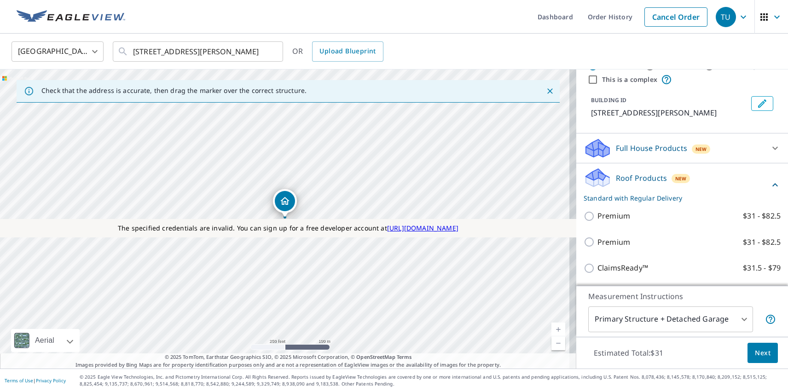
click at [756, 353] on span "Next" at bounding box center [763, 354] width 16 height 12
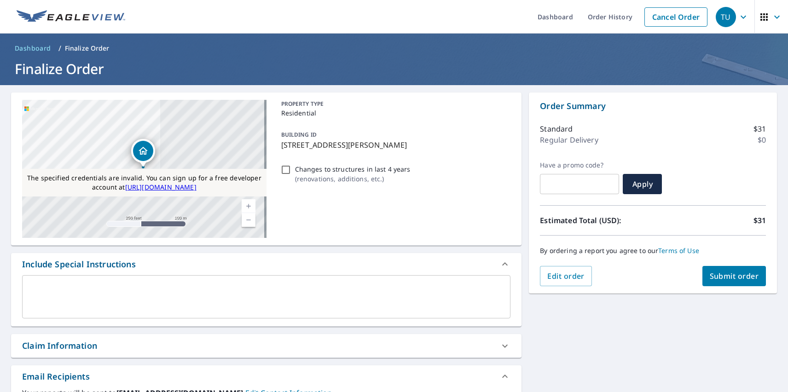
click at [727, 276] on span "Submit order" at bounding box center [734, 276] width 49 height 10
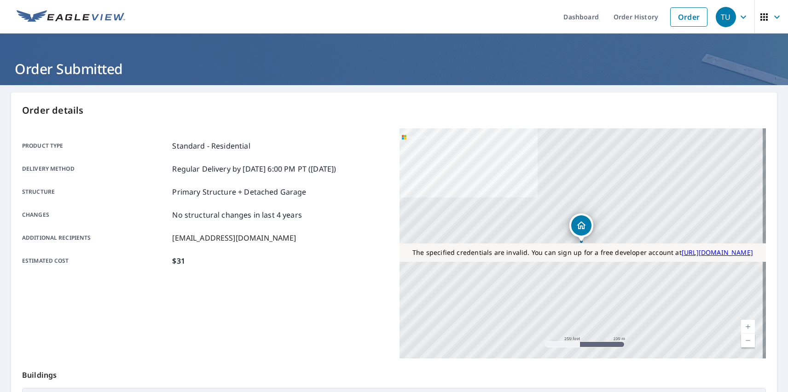
click at [719, 17] on div "TU" at bounding box center [726, 17] width 20 height 20
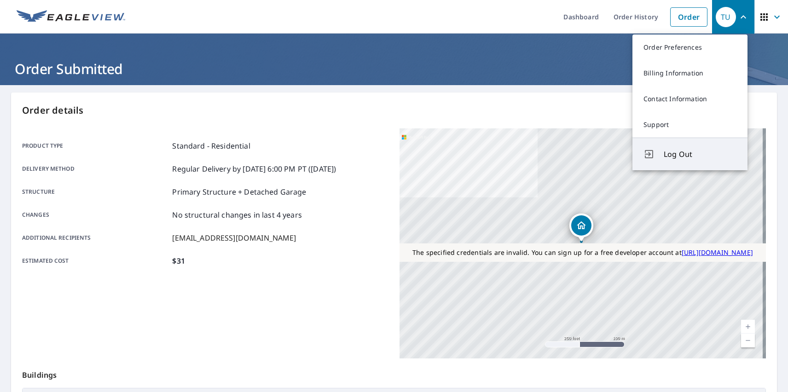
click at [700, 154] on span "Log Out" at bounding box center [700, 154] width 73 height 11
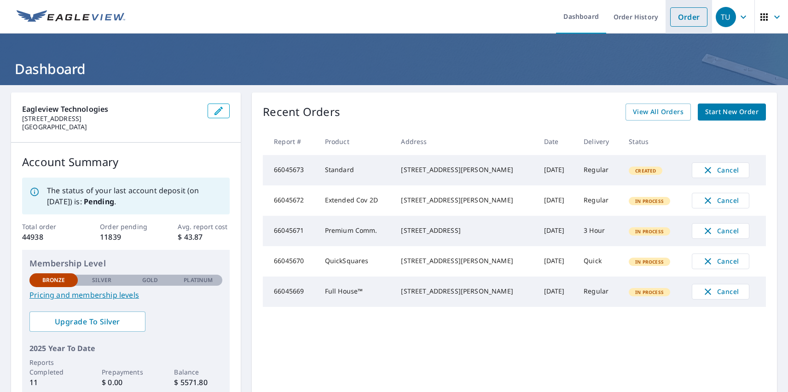
click at [682, 17] on link "Order" at bounding box center [688, 16] width 37 height 19
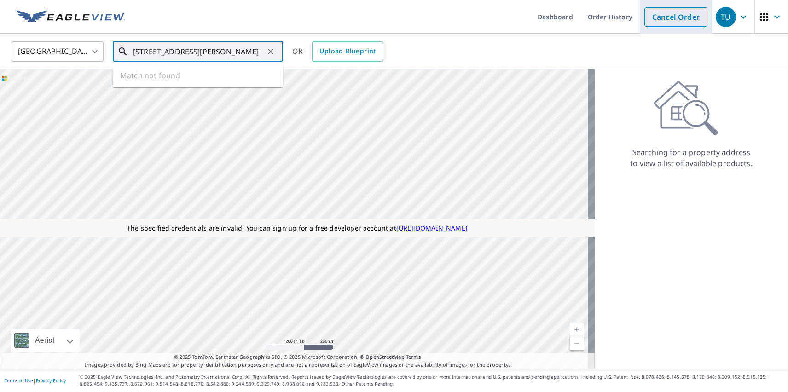
type input "[STREET_ADDRESS][PERSON_NAME]"
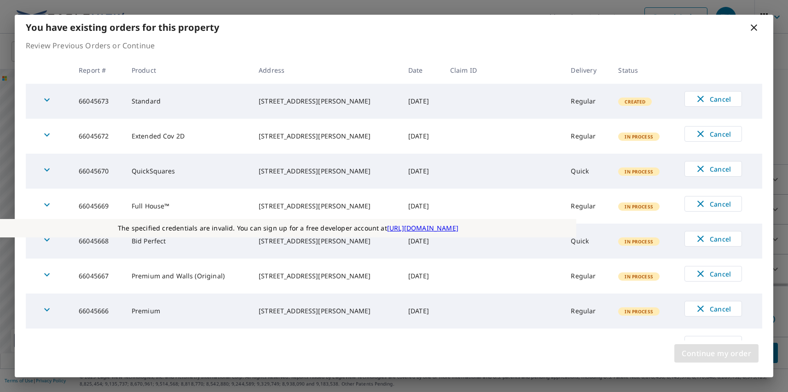
click at [716, 354] on span "Continue my order" at bounding box center [717, 353] width 70 height 13
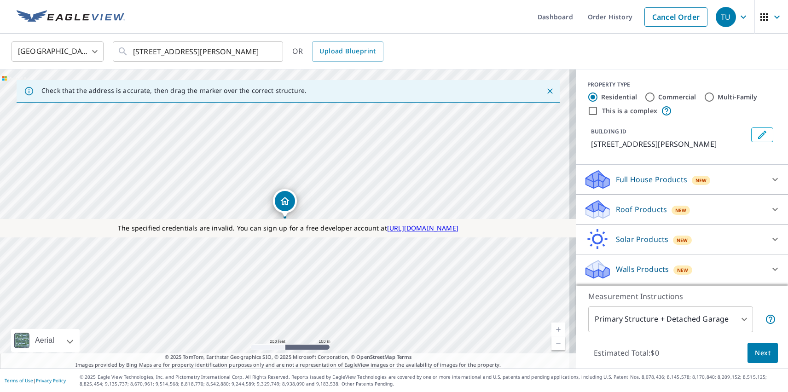
click at [634, 210] on p "Roof Products" at bounding box center [641, 209] width 51 height 11
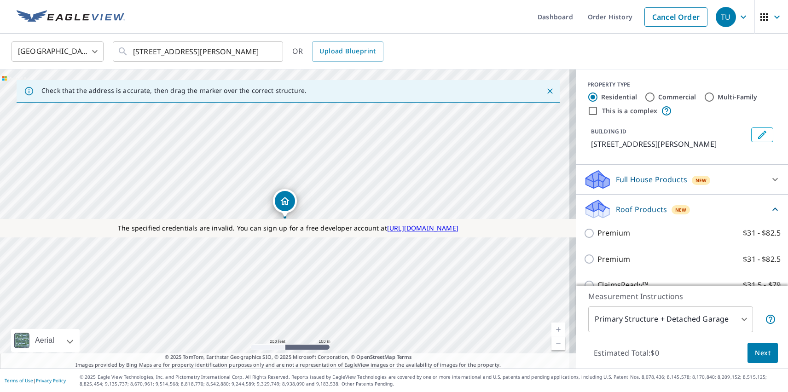
click at [606, 259] on p "Premium" at bounding box center [614, 260] width 33 height 12
click at [598, 259] on input "Premium $31 - $82.5" at bounding box center [591, 259] width 14 height 11
checkbox input "true"
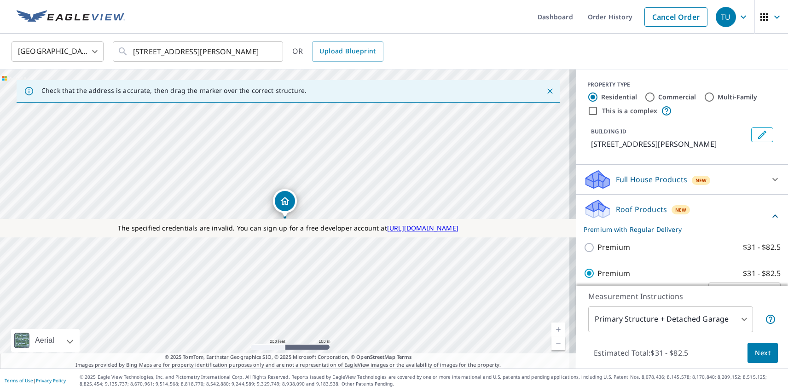
click at [756, 353] on span "Next" at bounding box center [763, 354] width 16 height 12
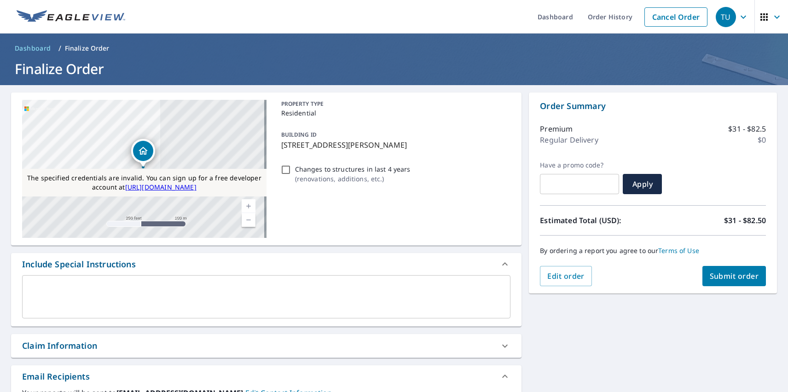
click at [719, 17] on div "TU" at bounding box center [726, 17] width 20 height 20
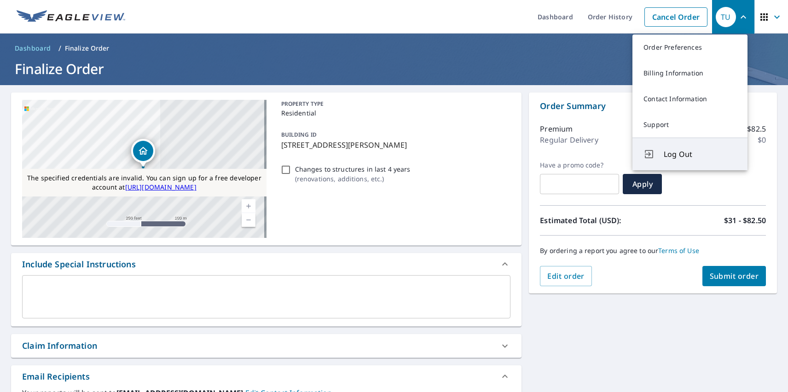
click at [700, 154] on span "Log Out" at bounding box center [700, 154] width 73 height 11
